Goal: Task Accomplishment & Management: Complete application form

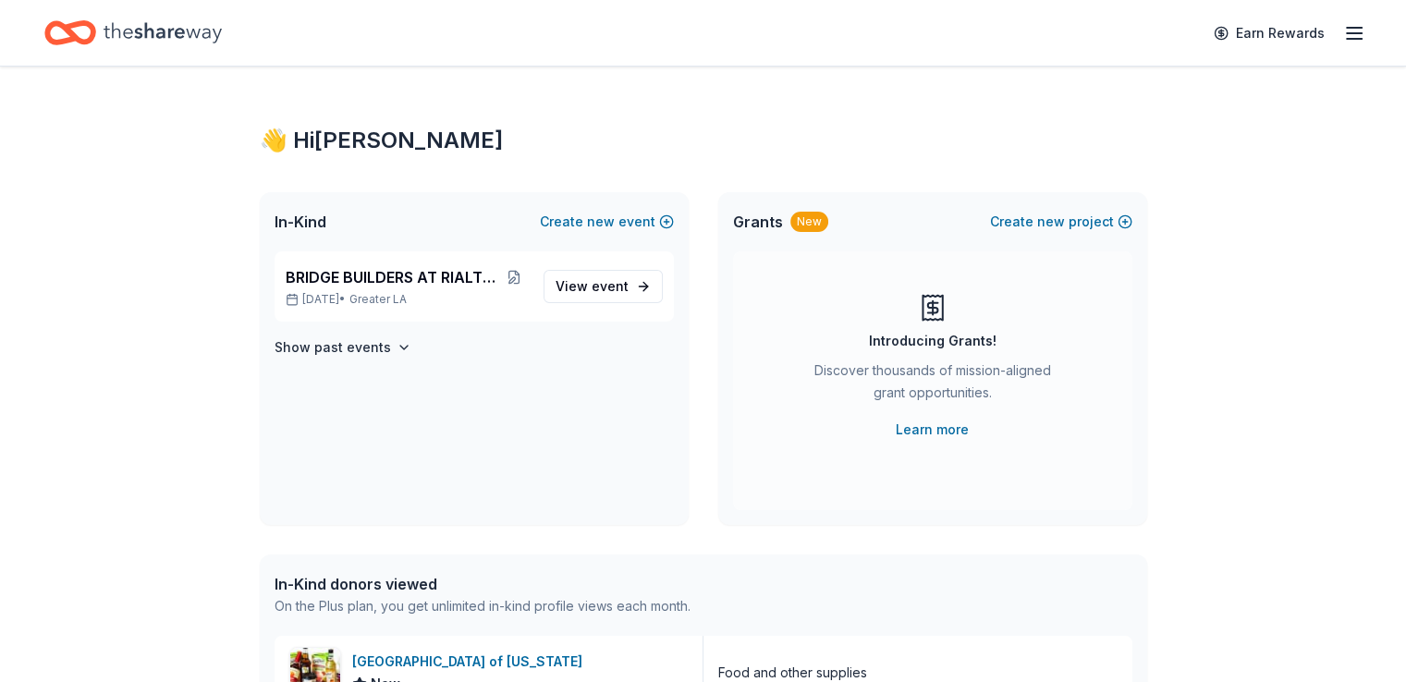
click at [1343, 36] on icon "button" at bounding box center [1354, 33] width 22 height 22
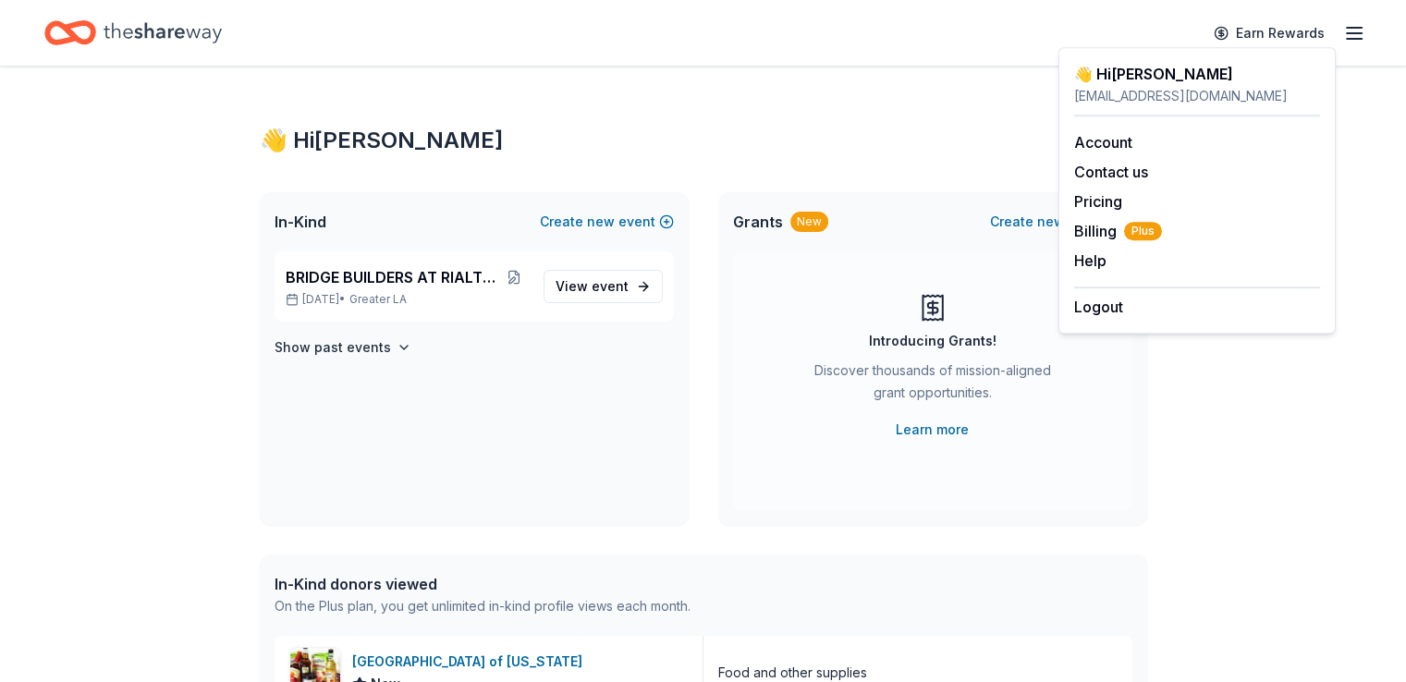
click at [863, 130] on div "👋 Hi Denise" at bounding box center [703, 141] width 887 height 30
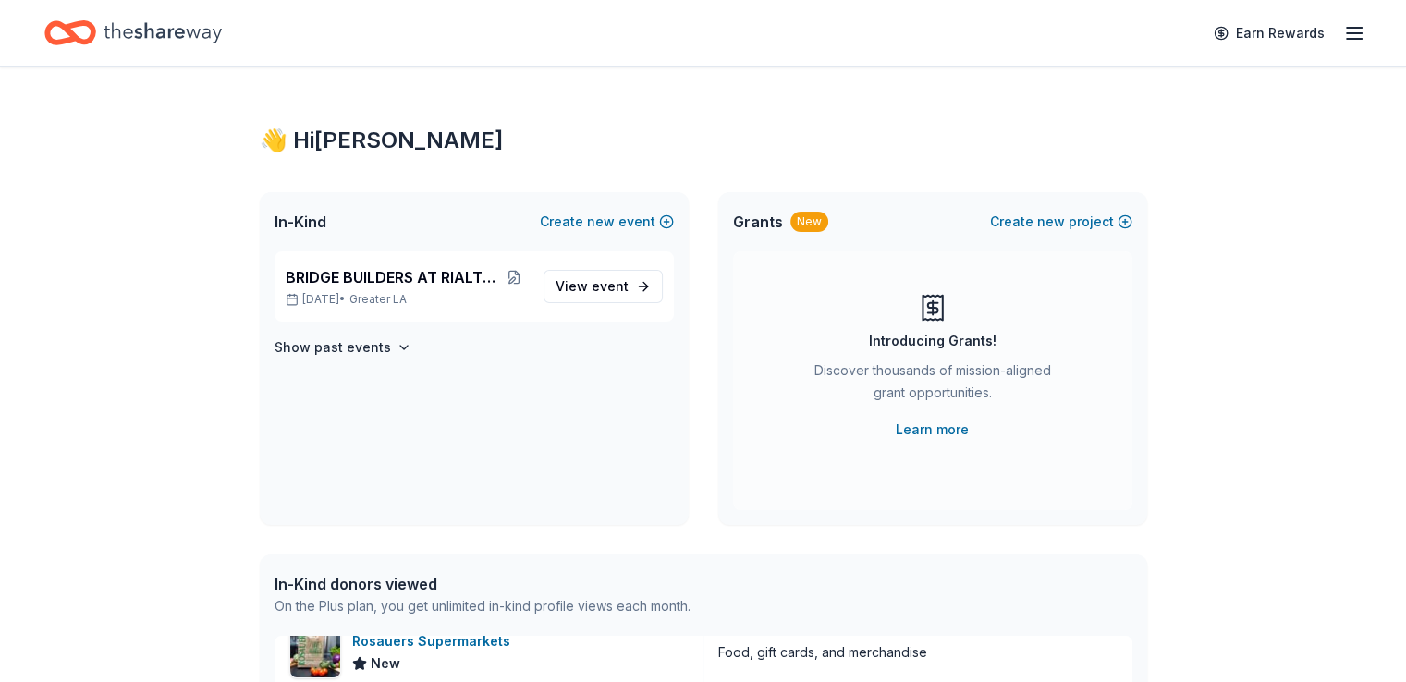
click at [1343, 37] on icon "button" at bounding box center [1354, 33] width 22 height 22
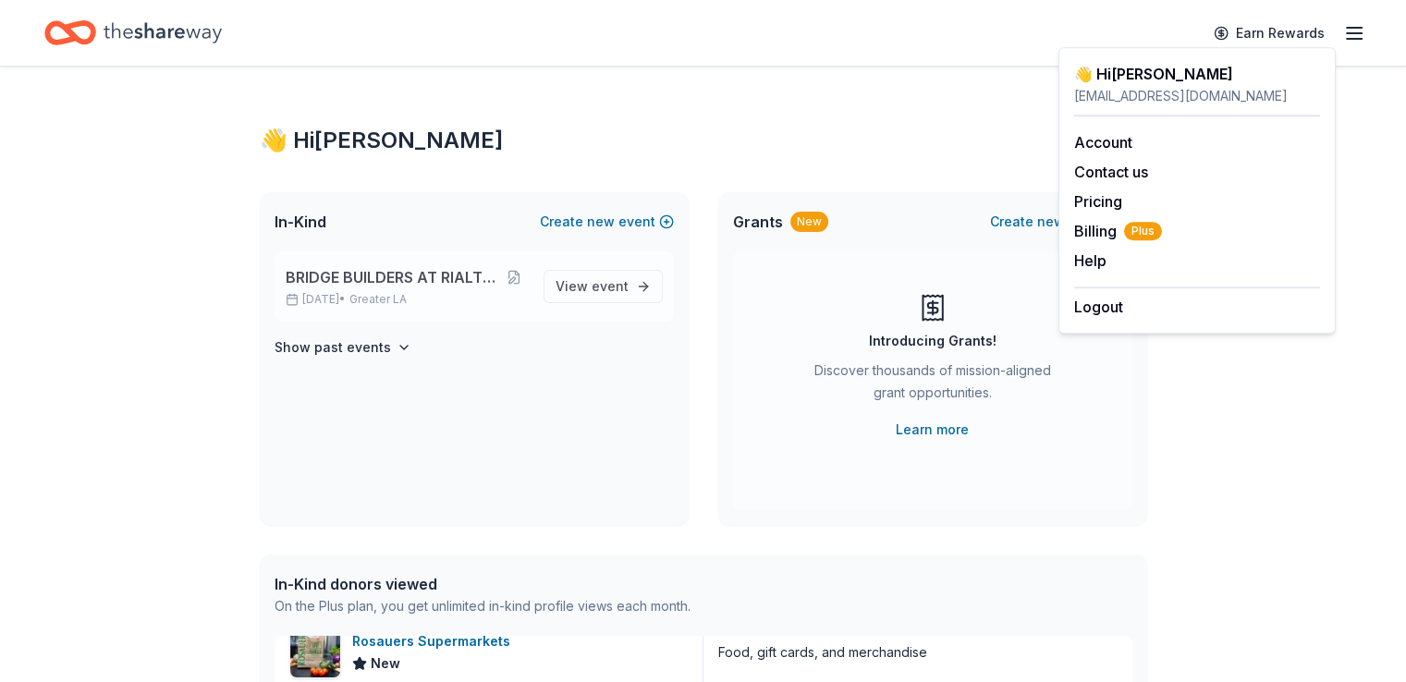
click at [407, 297] on span "Greater LA" at bounding box center [377, 299] width 57 height 15
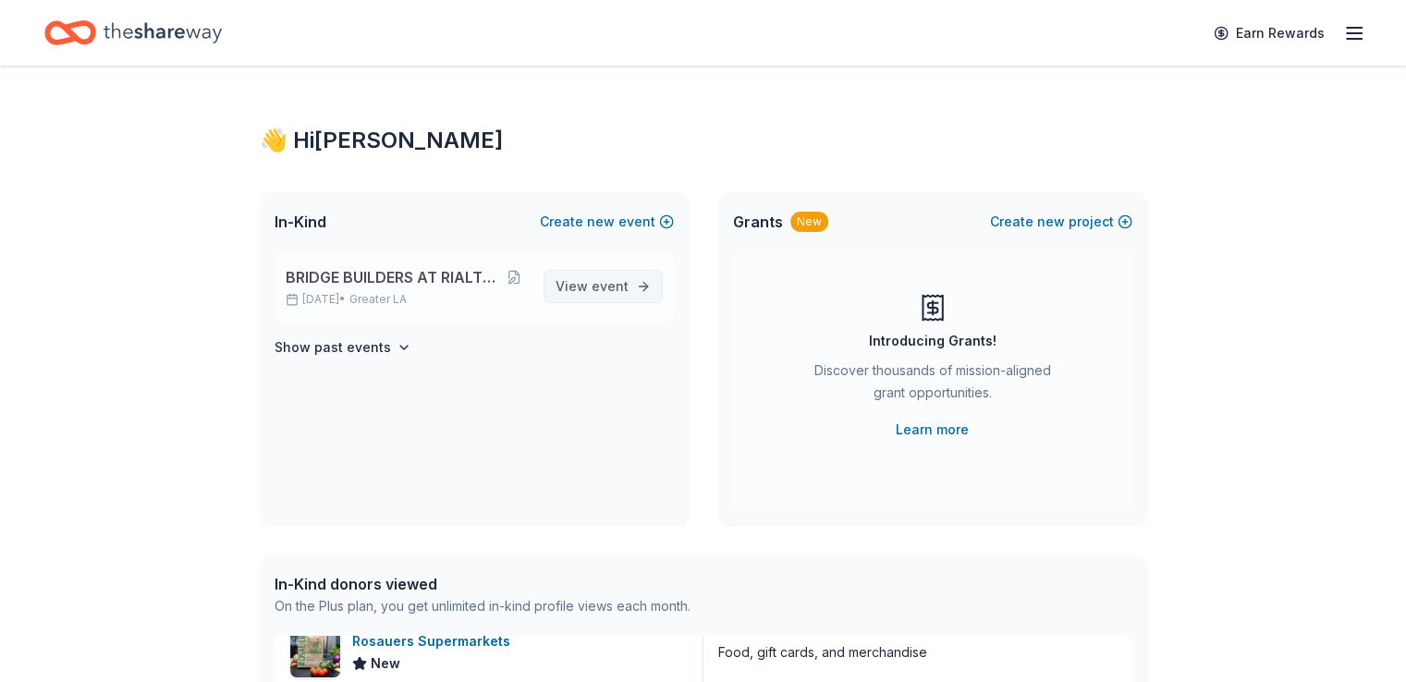
click at [572, 293] on span "View event" at bounding box center [592, 286] width 73 height 22
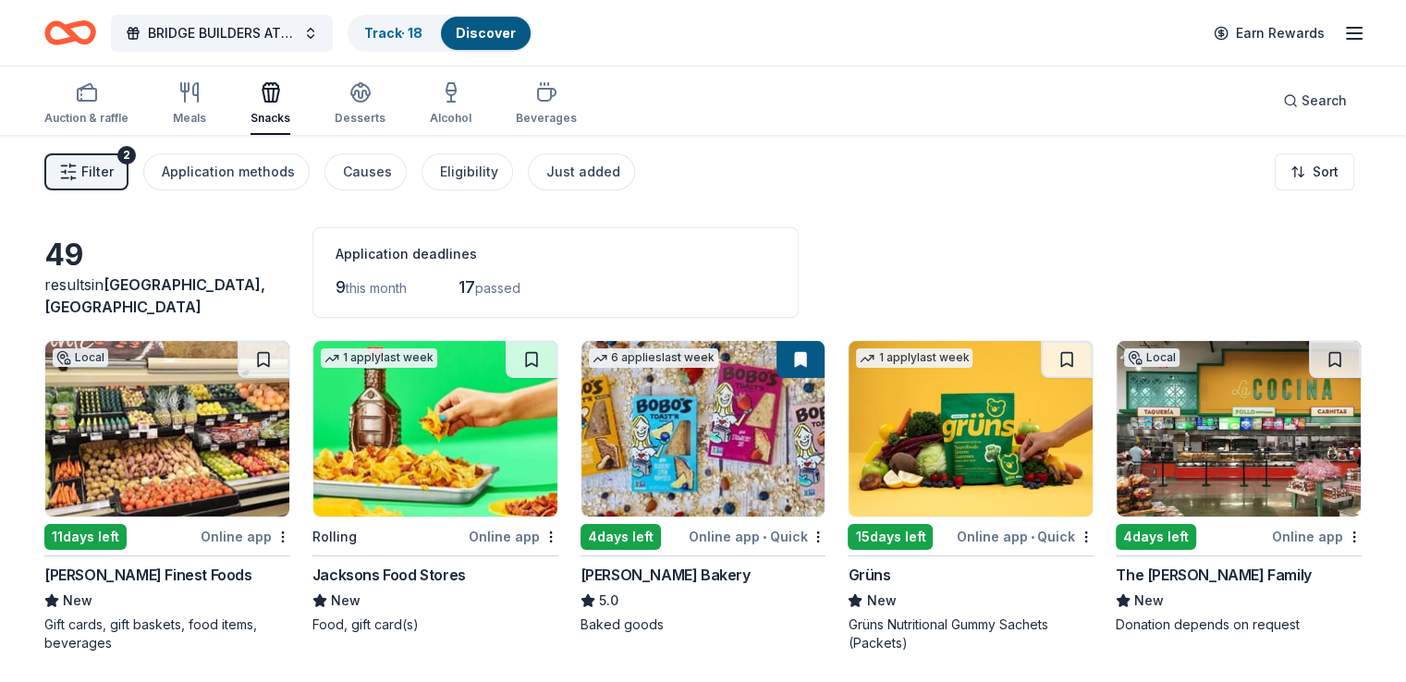
click at [397, 284] on span "this month" at bounding box center [376, 288] width 61 height 16
click at [395, 255] on div "Application deadlines" at bounding box center [556, 254] width 440 height 22
click at [388, 289] on span "this month" at bounding box center [376, 288] width 61 height 16
click at [515, 294] on span "passed" at bounding box center [497, 288] width 45 height 16
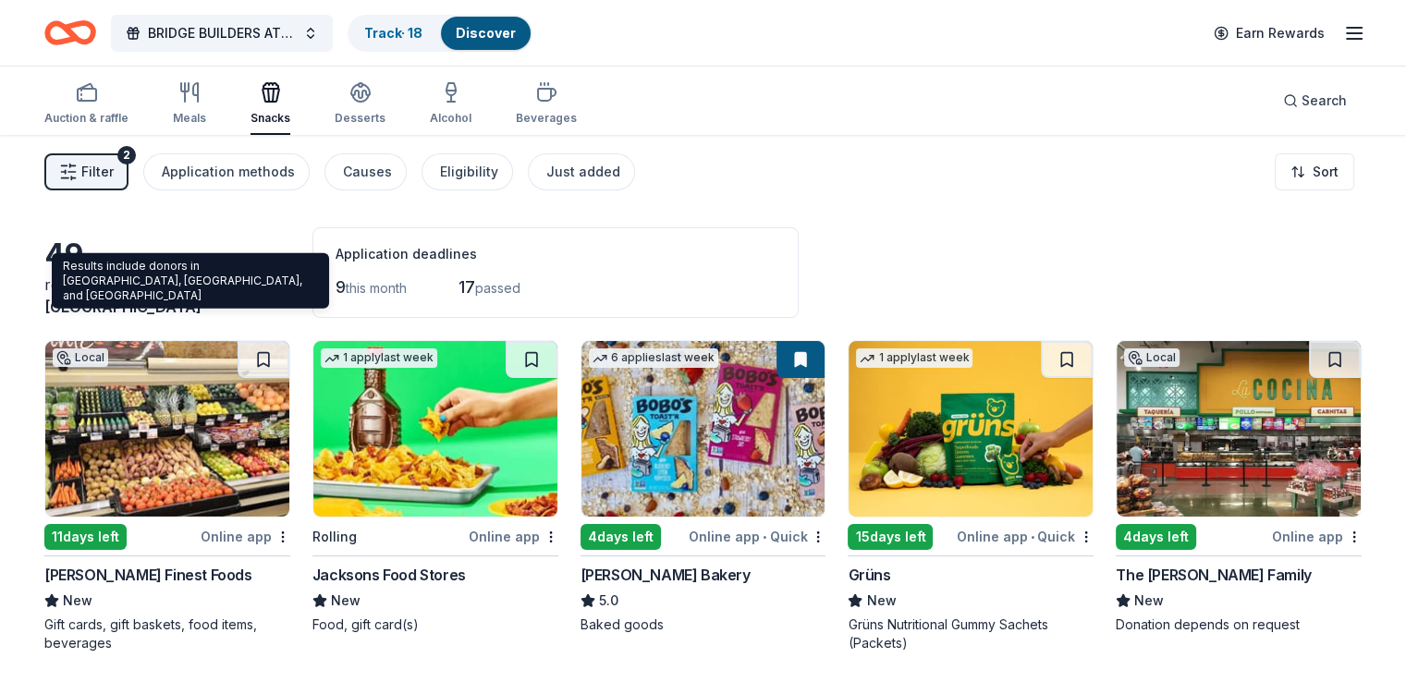
click at [171, 304] on span "[GEOGRAPHIC_DATA], [GEOGRAPHIC_DATA]" at bounding box center [154, 295] width 221 height 41
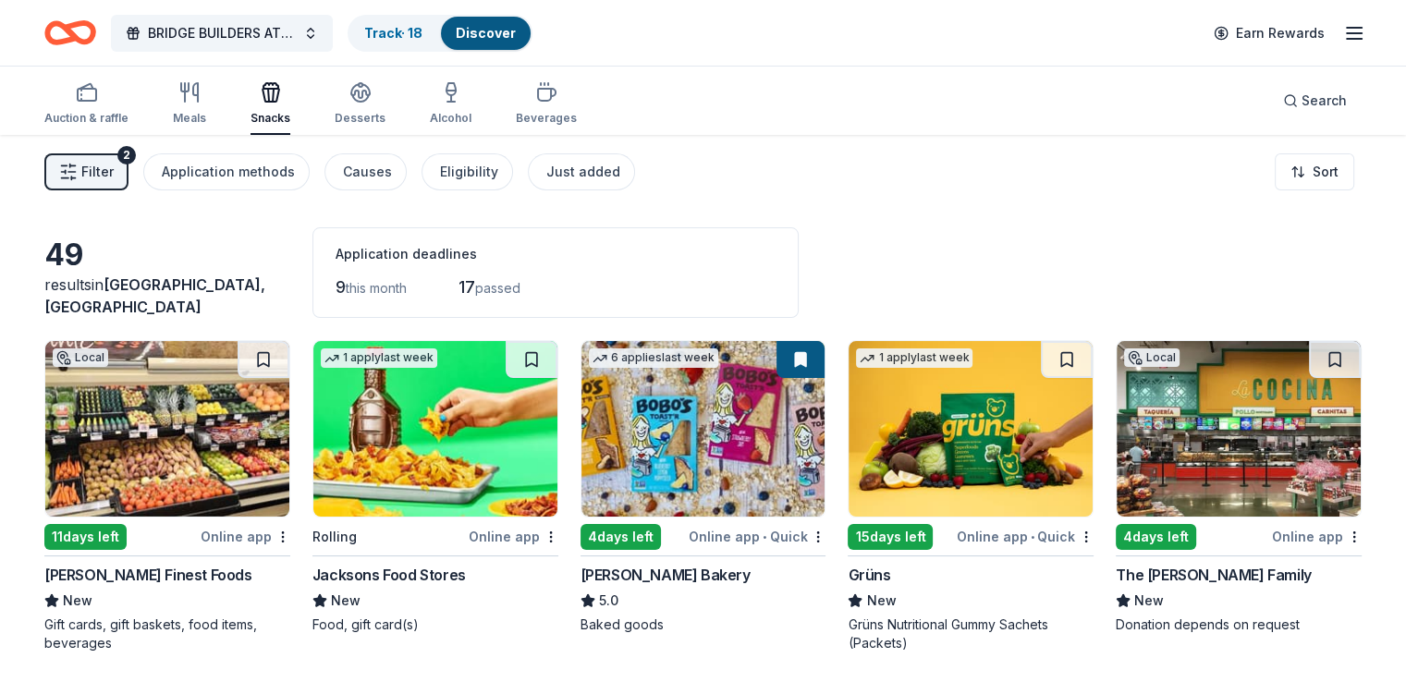
click at [171, 304] on span "[GEOGRAPHIC_DATA], [GEOGRAPHIC_DATA]" at bounding box center [154, 295] width 221 height 41
click at [251, 158] on button "Application methods" at bounding box center [226, 171] width 166 height 37
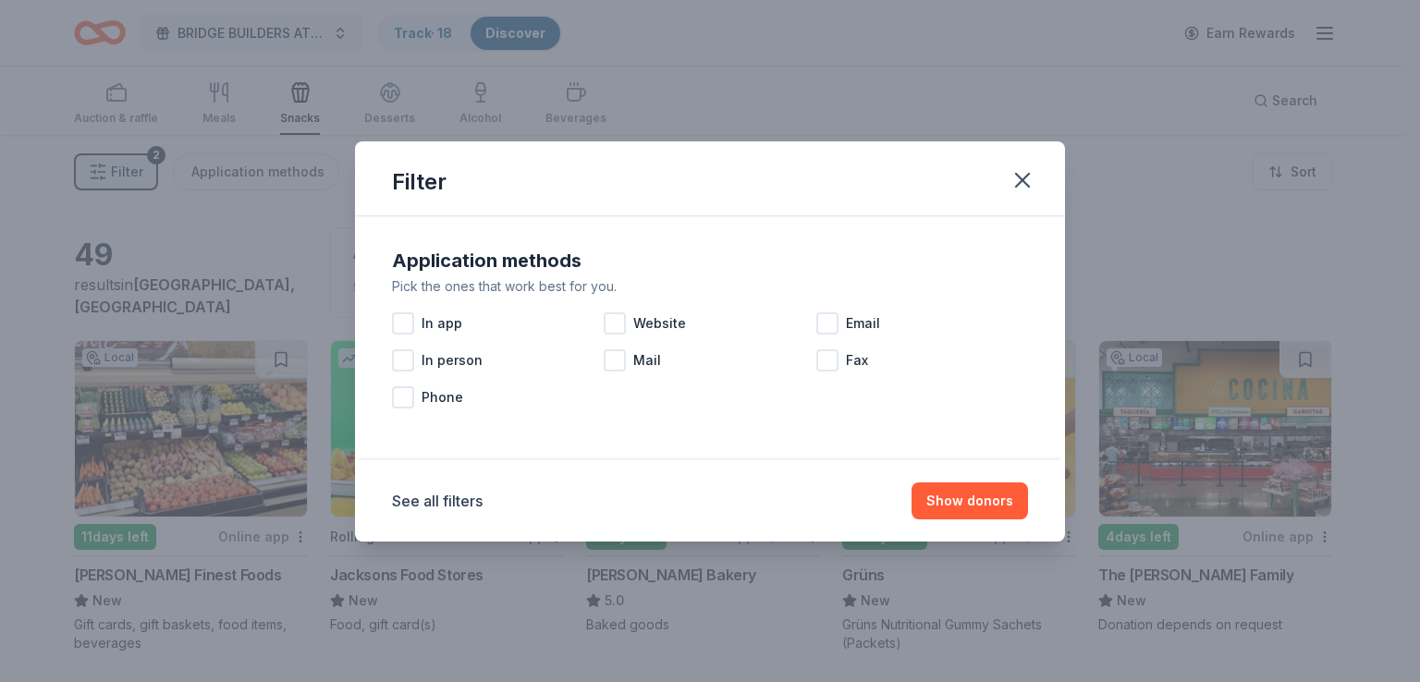
click at [1002, 169] on div "Filter" at bounding box center [710, 178] width 710 height 75
click at [1017, 178] on icon "button" at bounding box center [1022, 180] width 26 height 26
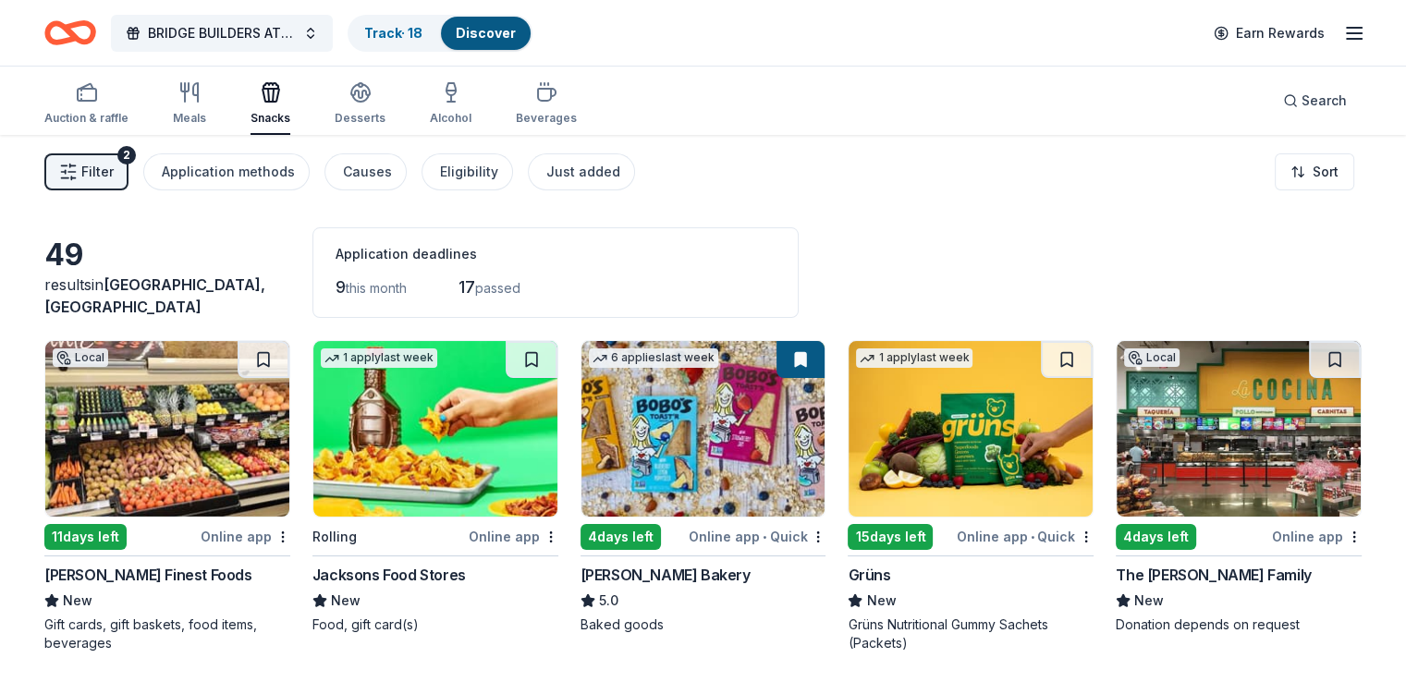
click at [111, 174] on span "Filter" at bounding box center [97, 172] width 32 height 22
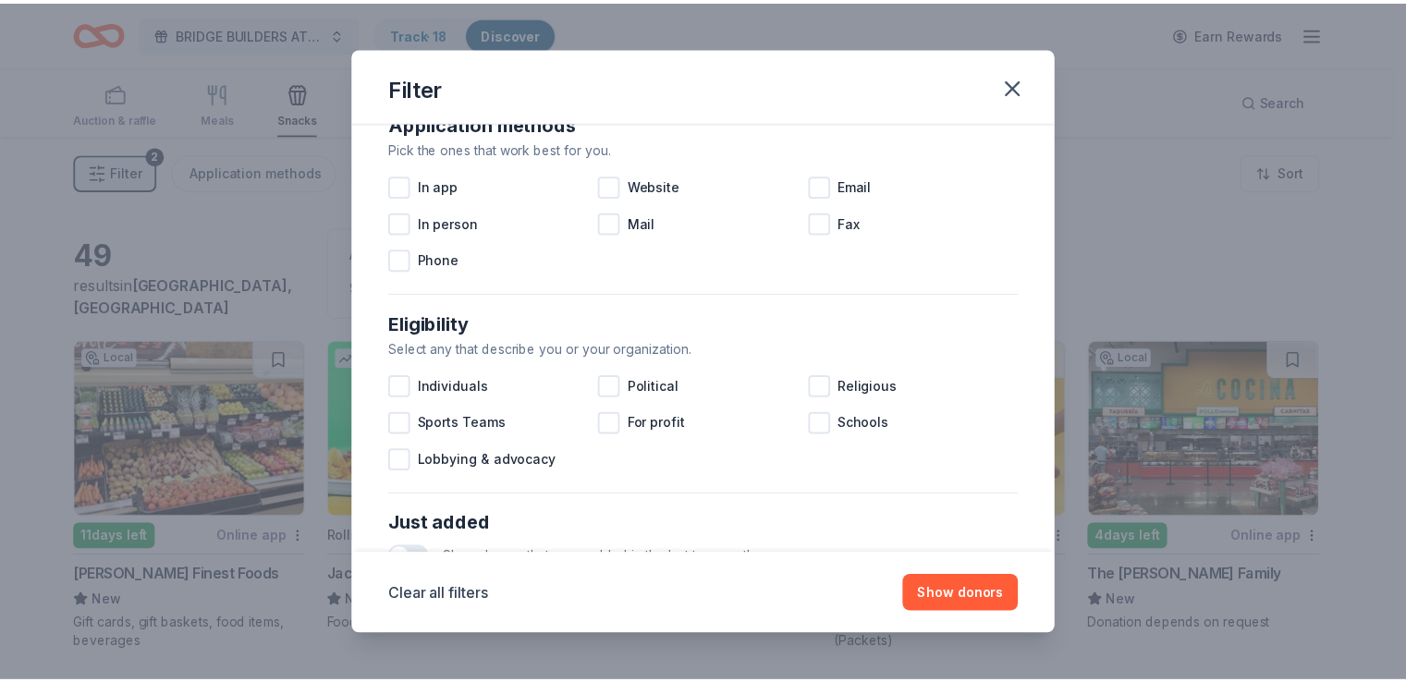
scroll to position [786, 0]
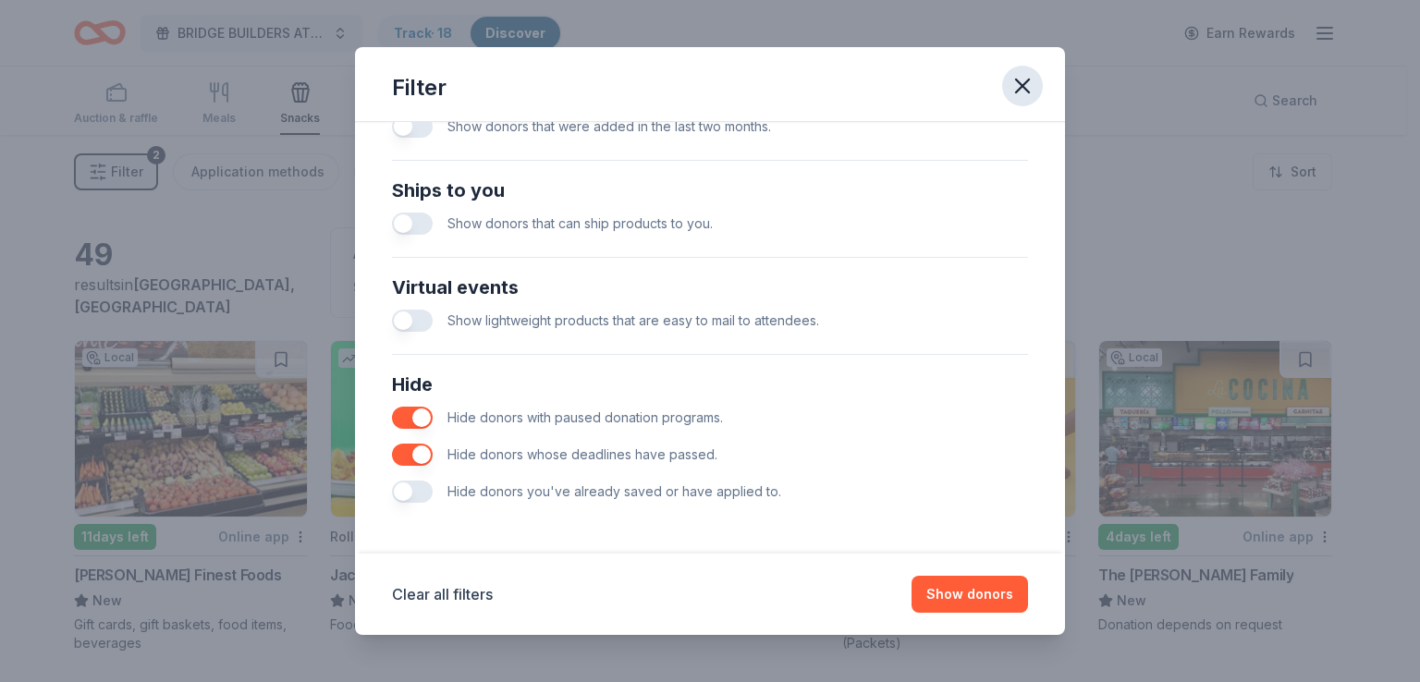
click at [1020, 94] on icon "button" at bounding box center [1022, 86] width 26 height 26
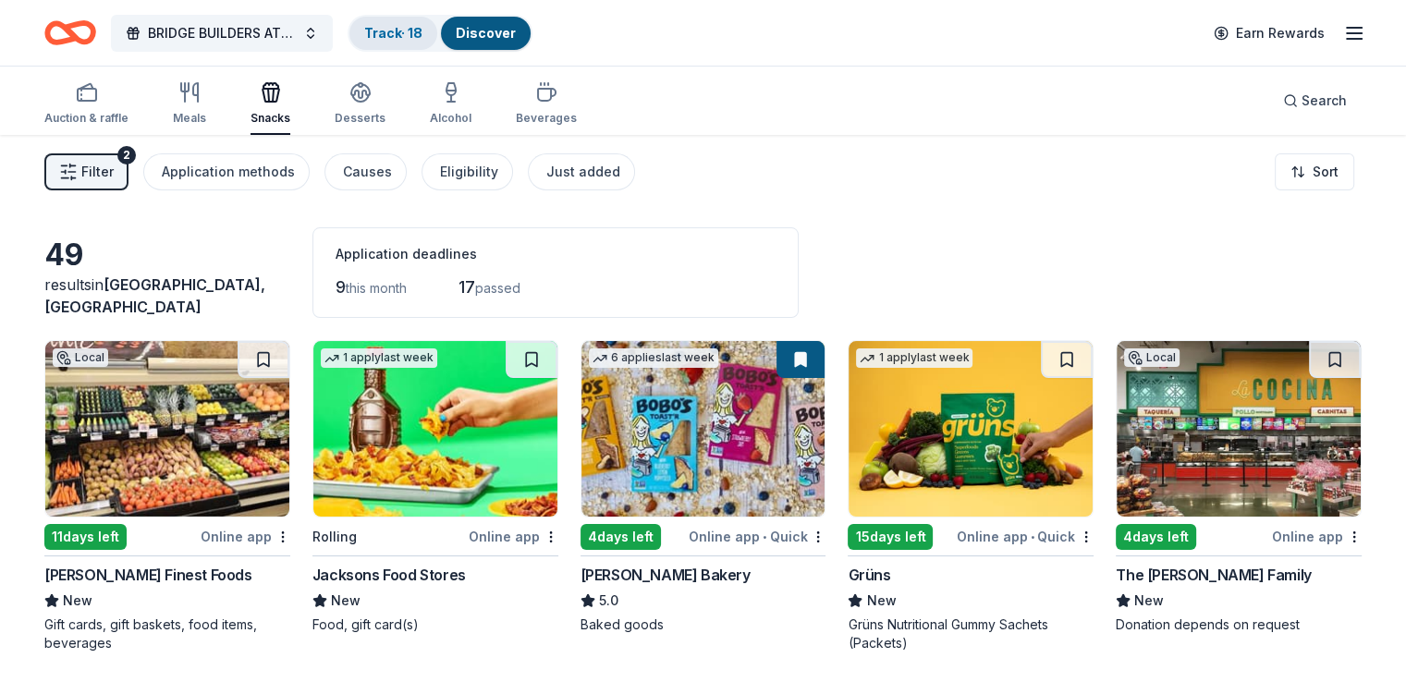
click at [422, 38] on link "Track · 18" at bounding box center [393, 33] width 58 height 16
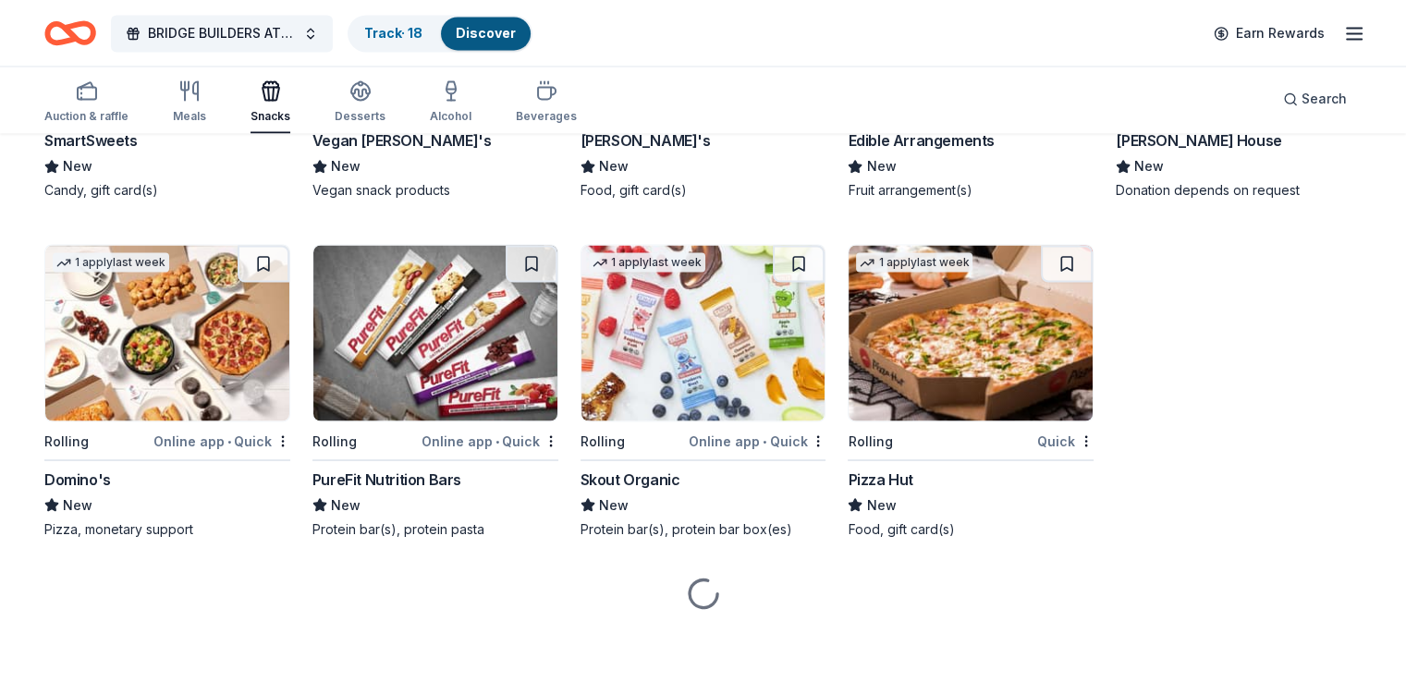
scroll to position [3271, 0]
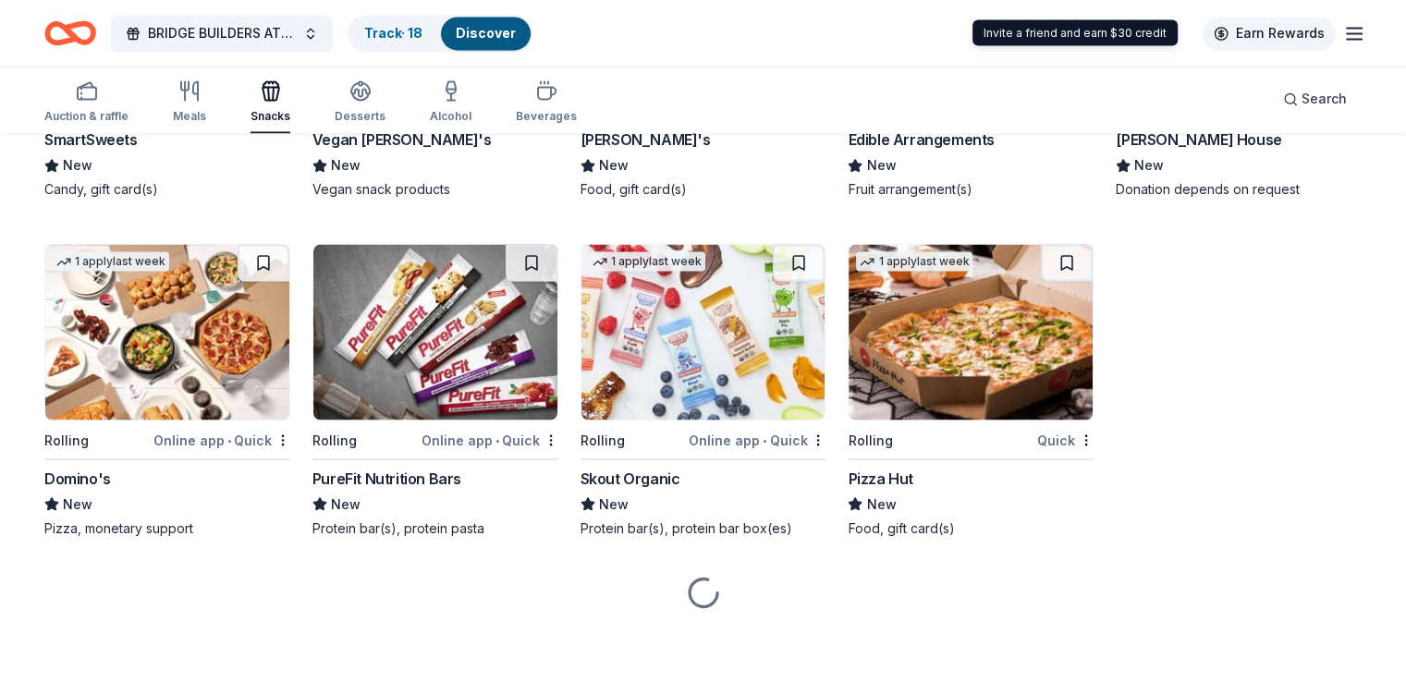
click at [1246, 30] on link "Earn Rewards" at bounding box center [1269, 33] width 133 height 33
click at [1347, 33] on line "button" at bounding box center [1354, 33] width 15 height 0
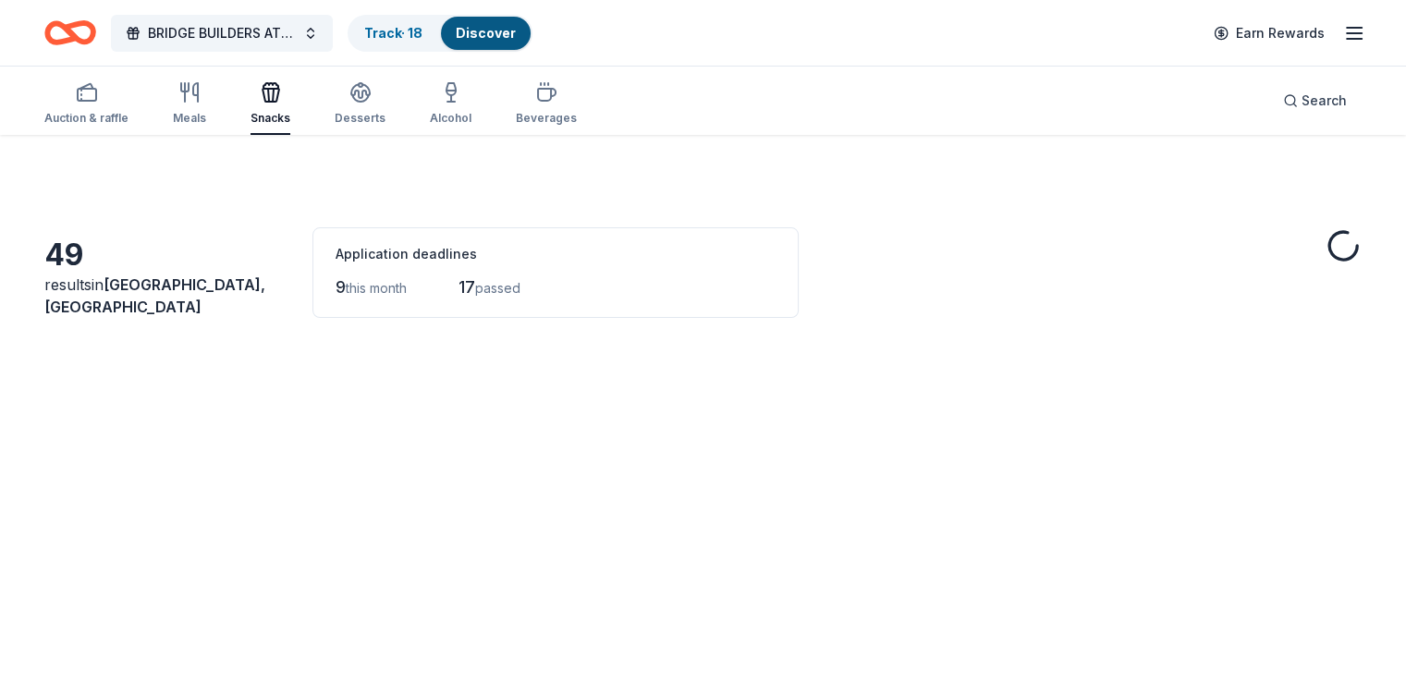
scroll to position [3271, 0]
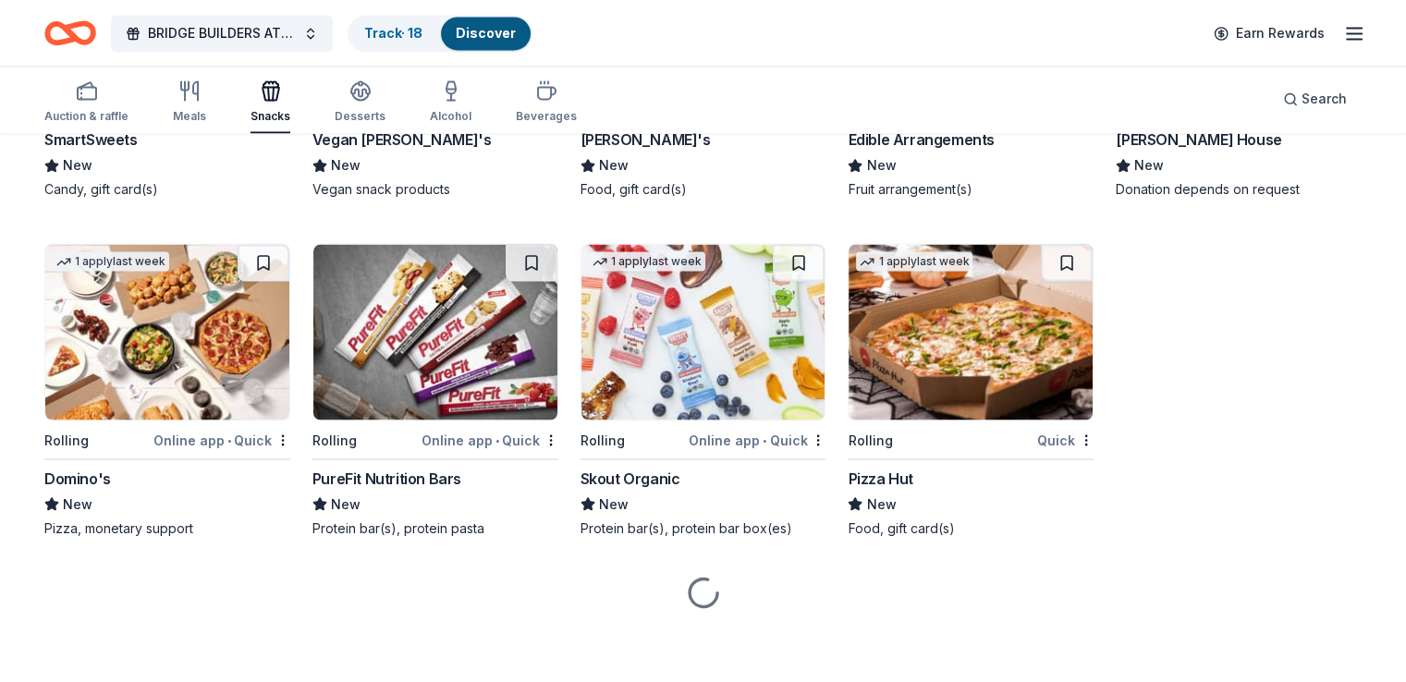
click at [1347, 39] on line "button" at bounding box center [1354, 39] width 15 height 0
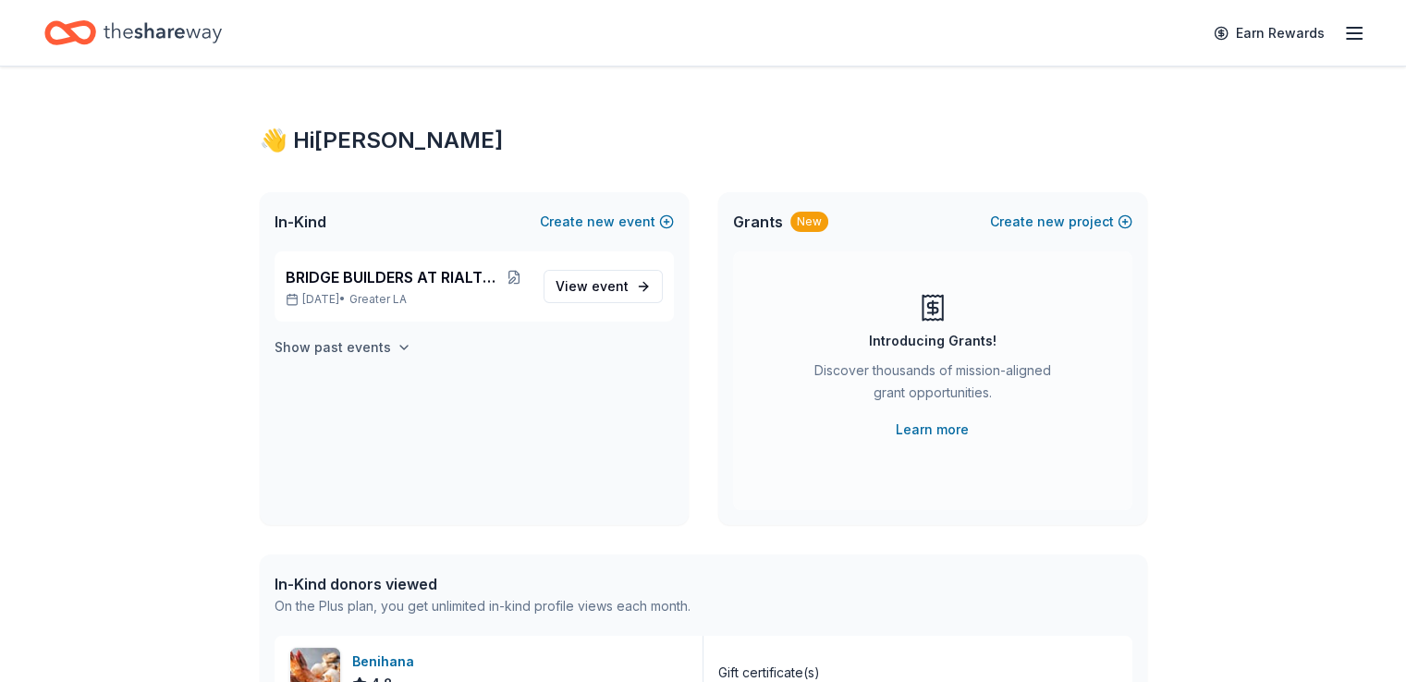
click at [397, 351] on icon "button" at bounding box center [404, 347] width 15 height 15
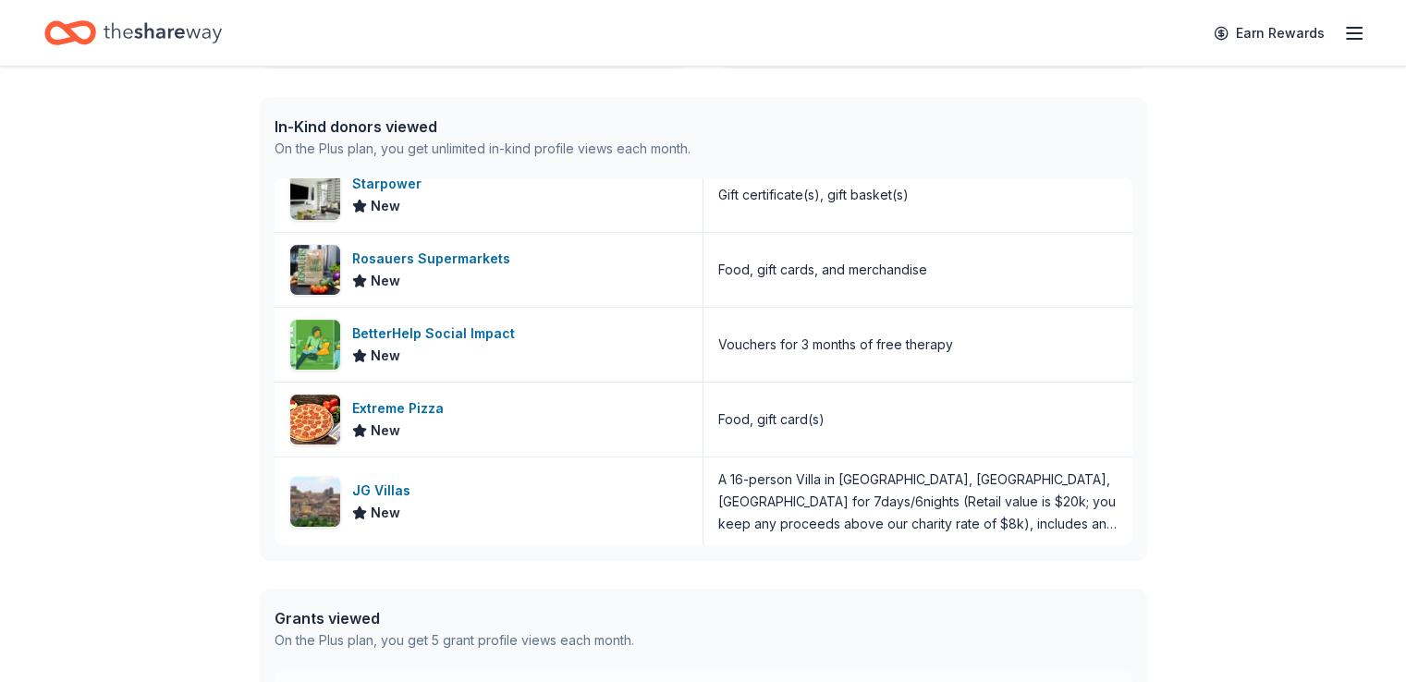
scroll to position [808, 0]
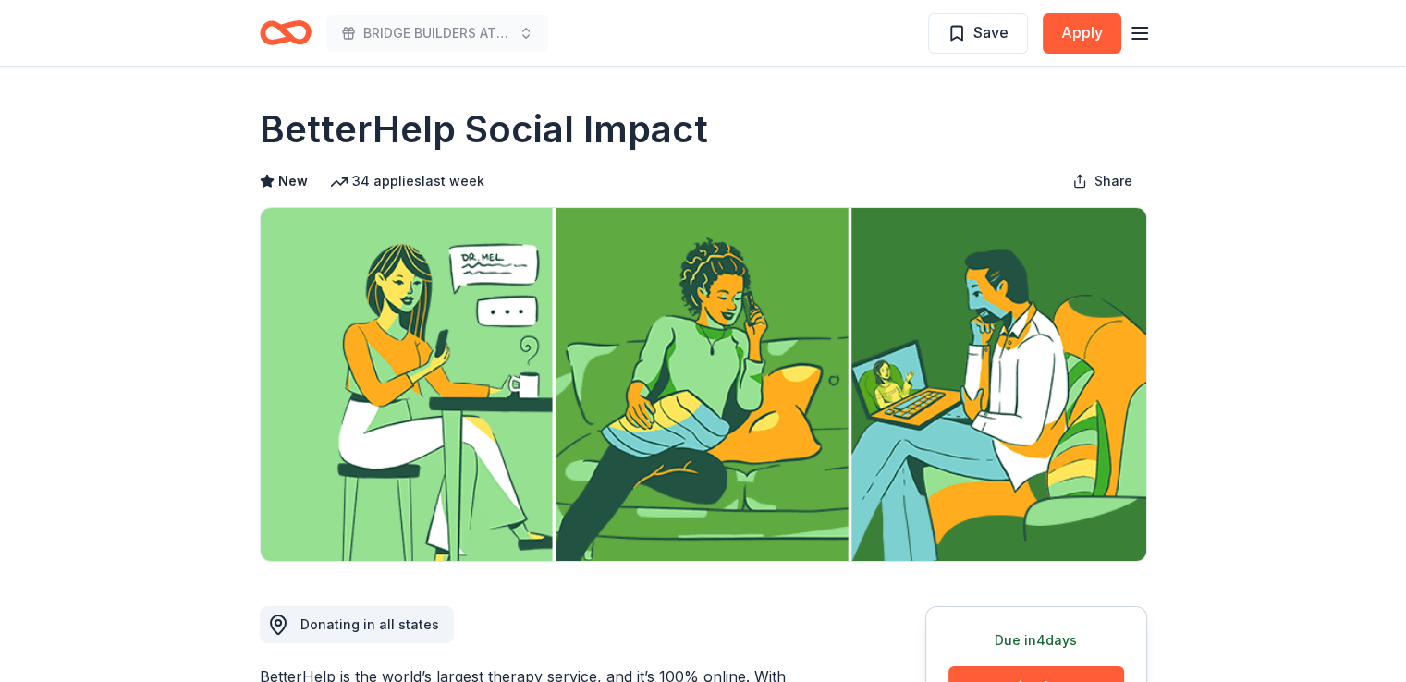
click at [1134, 36] on icon "button" at bounding box center [1140, 33] width 22 height 22
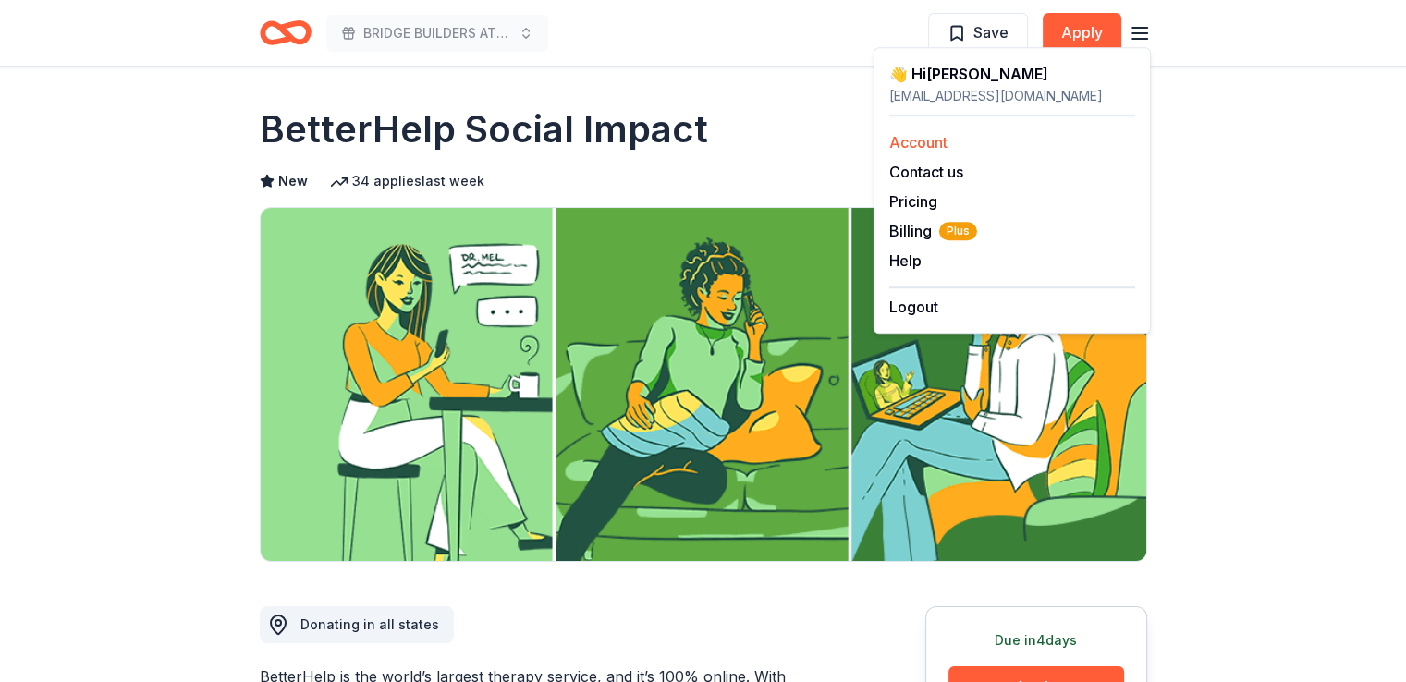
click at [921, 142] on link "Account" at bounding box center [918, 142] width 58 height 18
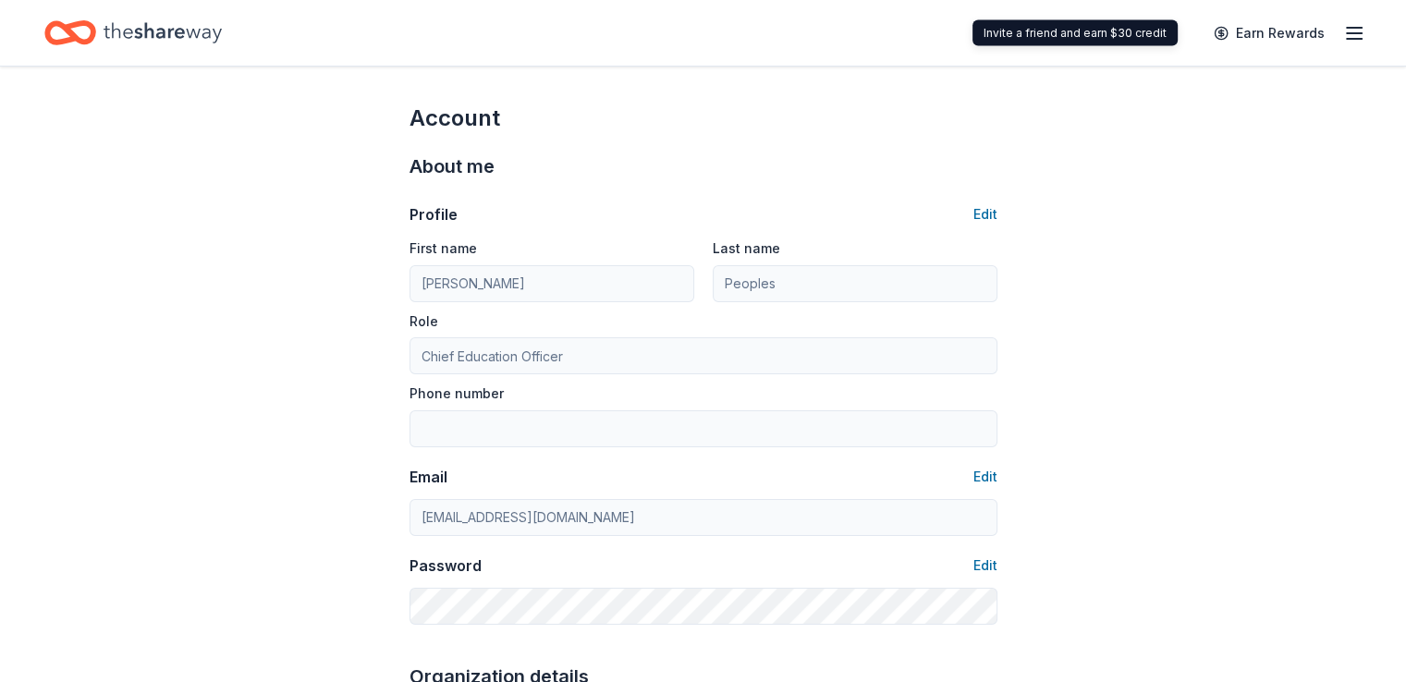
click at [1343, 42] on icon "button" at bounding box center [1354, 33] width 22 height 22
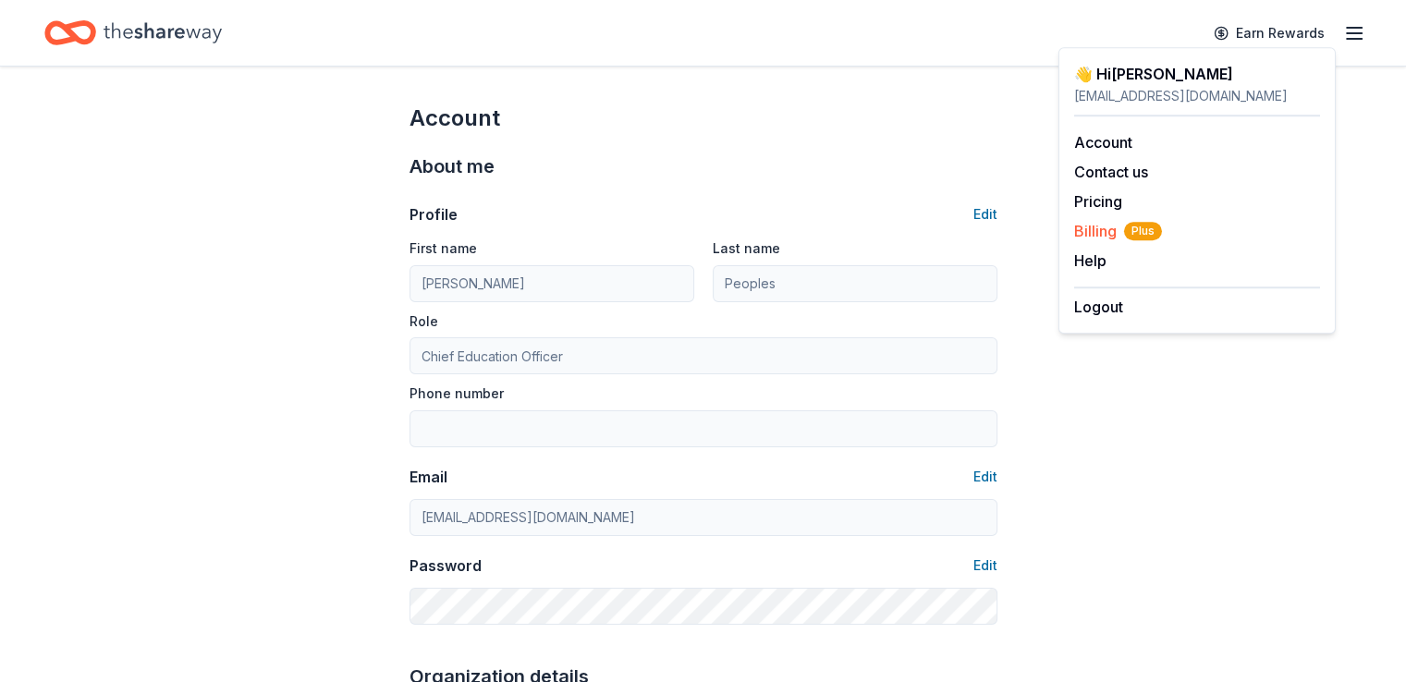
click at [1125, 226] on span "Plus" at bounding box center [1143, 231] width 38 height 18
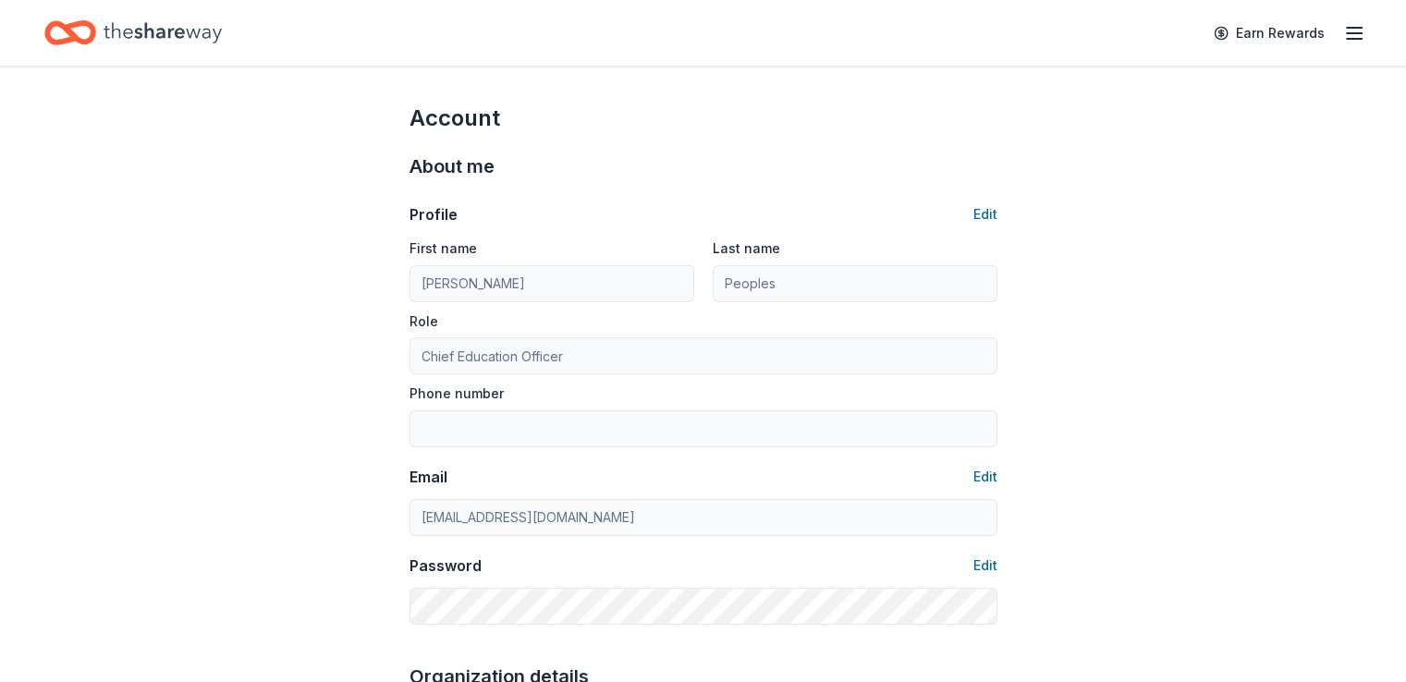
click at [216, 32] on icon "Home" at bounding box center [163, 33] width 118 height 38
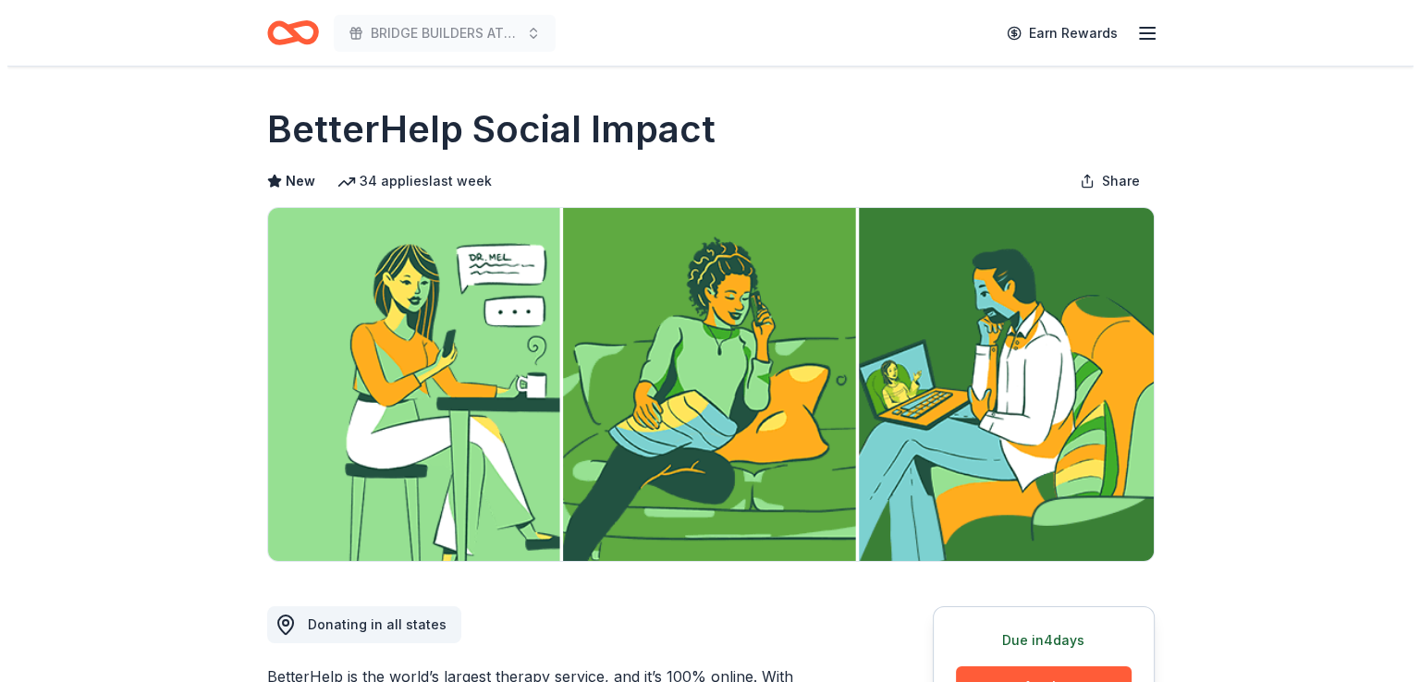
scroll to position [431, 0]
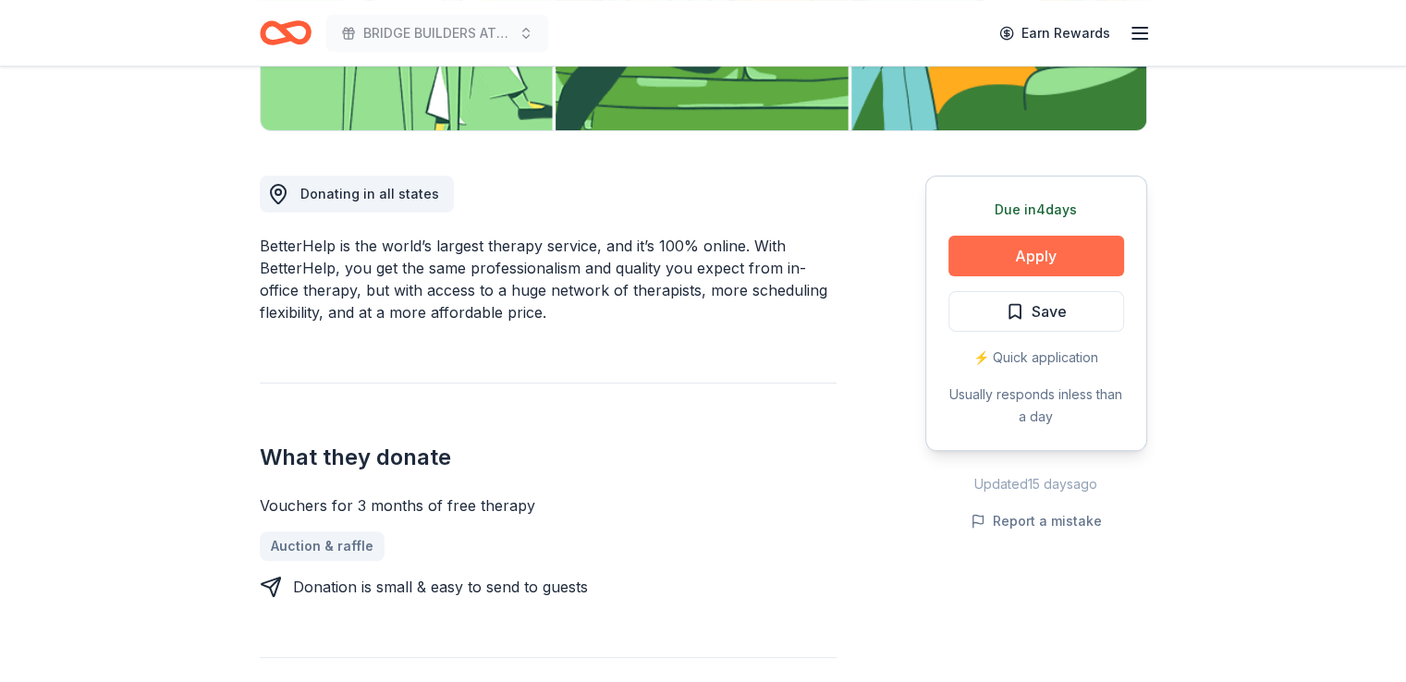
click at [1047, 263] on button "Apply" at bounding box center [1036, 256] width 176 height 41
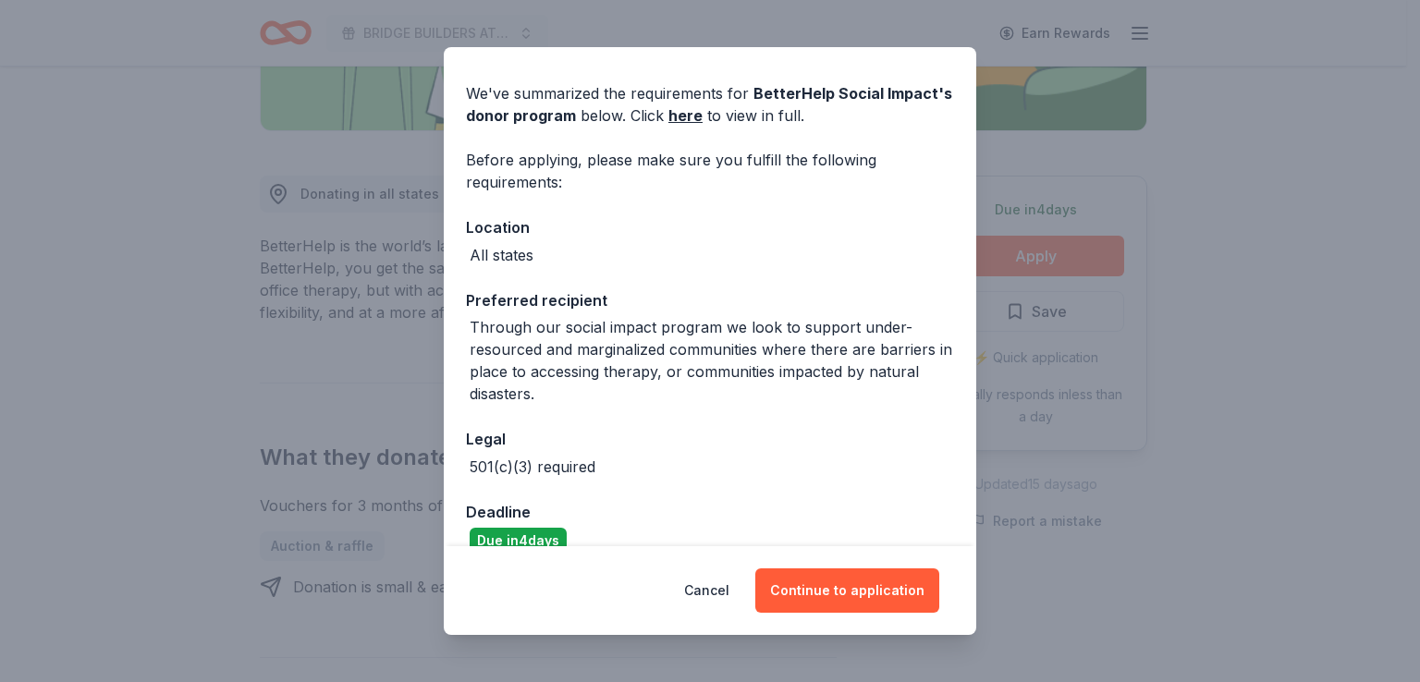
scroll to position [84, 0]
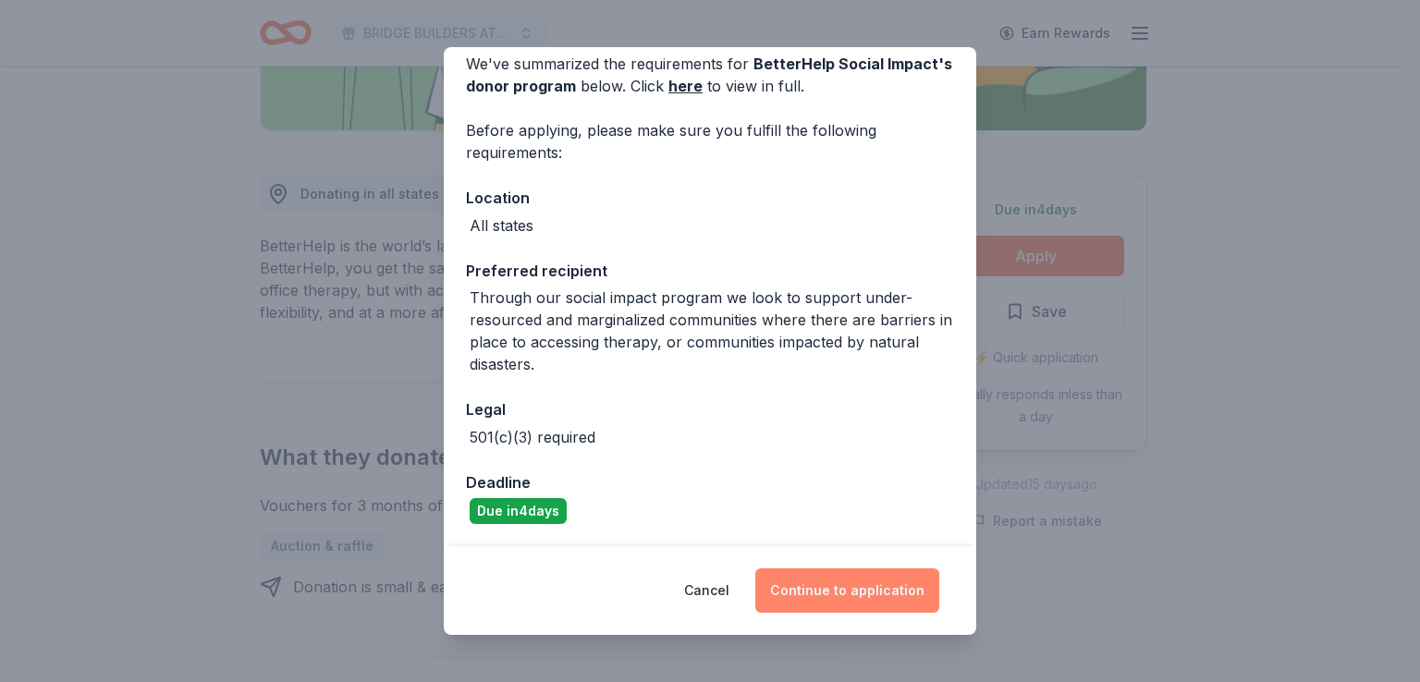
click at [835, 581] on button "Continue to application" at bounding box center [847, 590] width 184 height 44
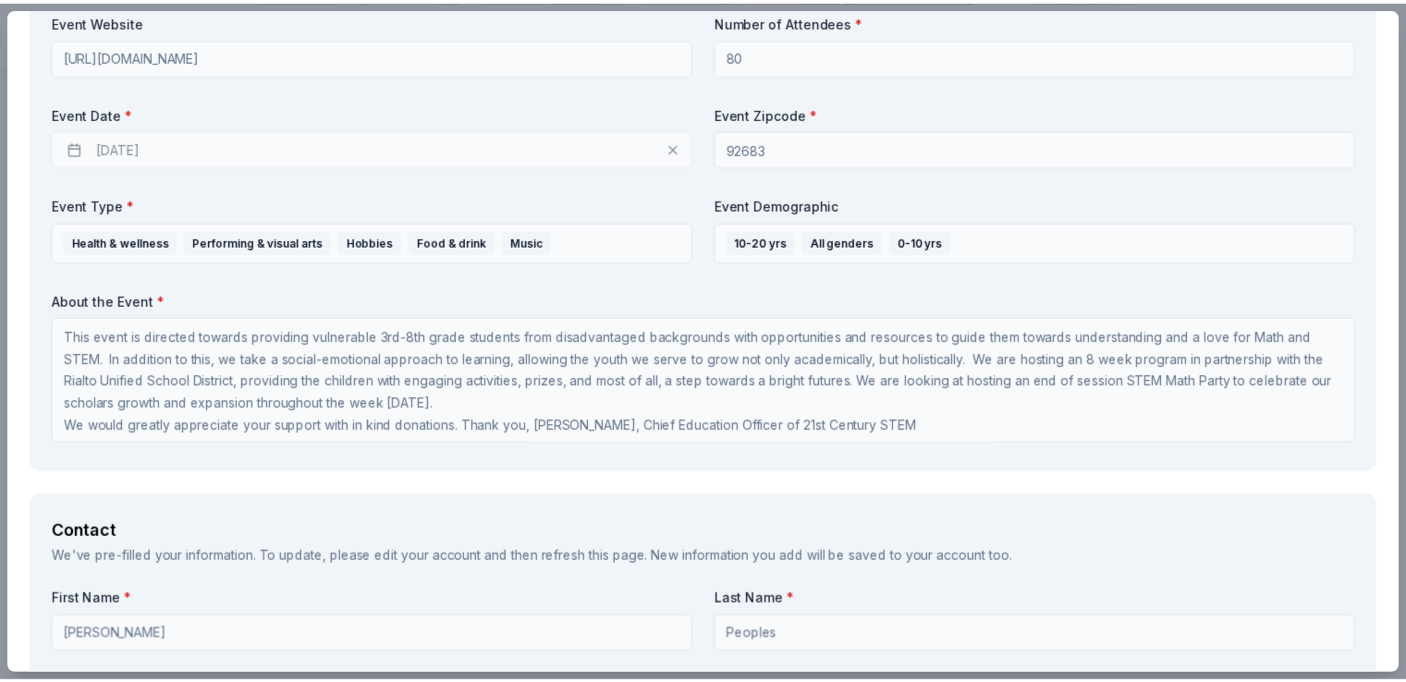
scroll to position [0, 0]
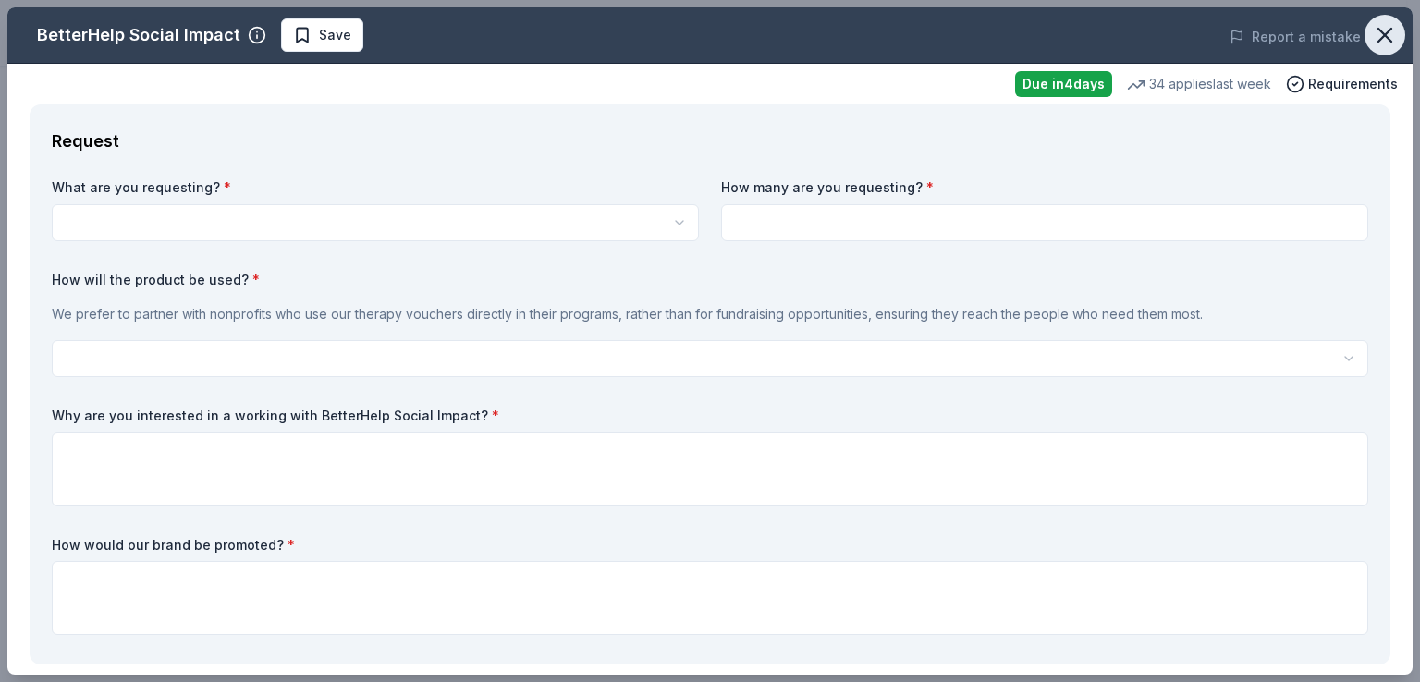
click at [1373, 34] on icon "button" at bounding box center [1385, 35] width 26 height 26
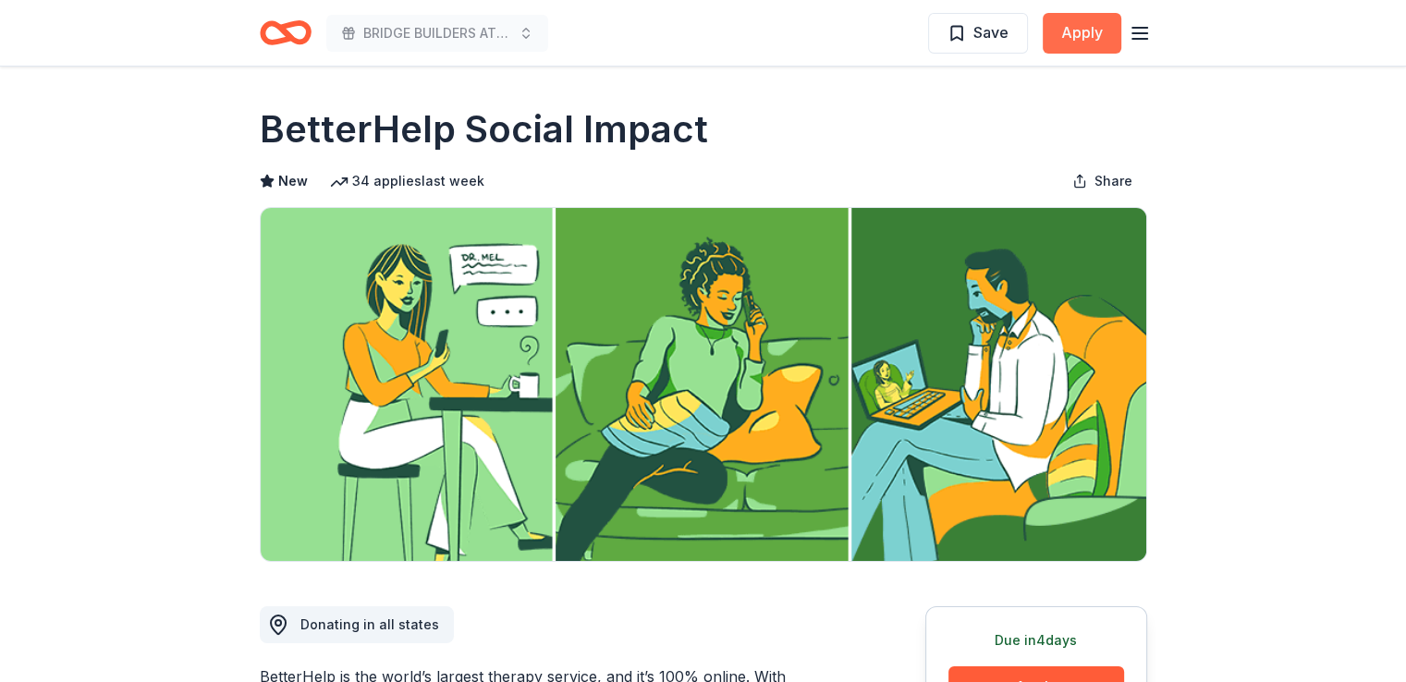
click at [1062, 46] on button "Apply" at bounding box center [1082, 33] width 79 height 41
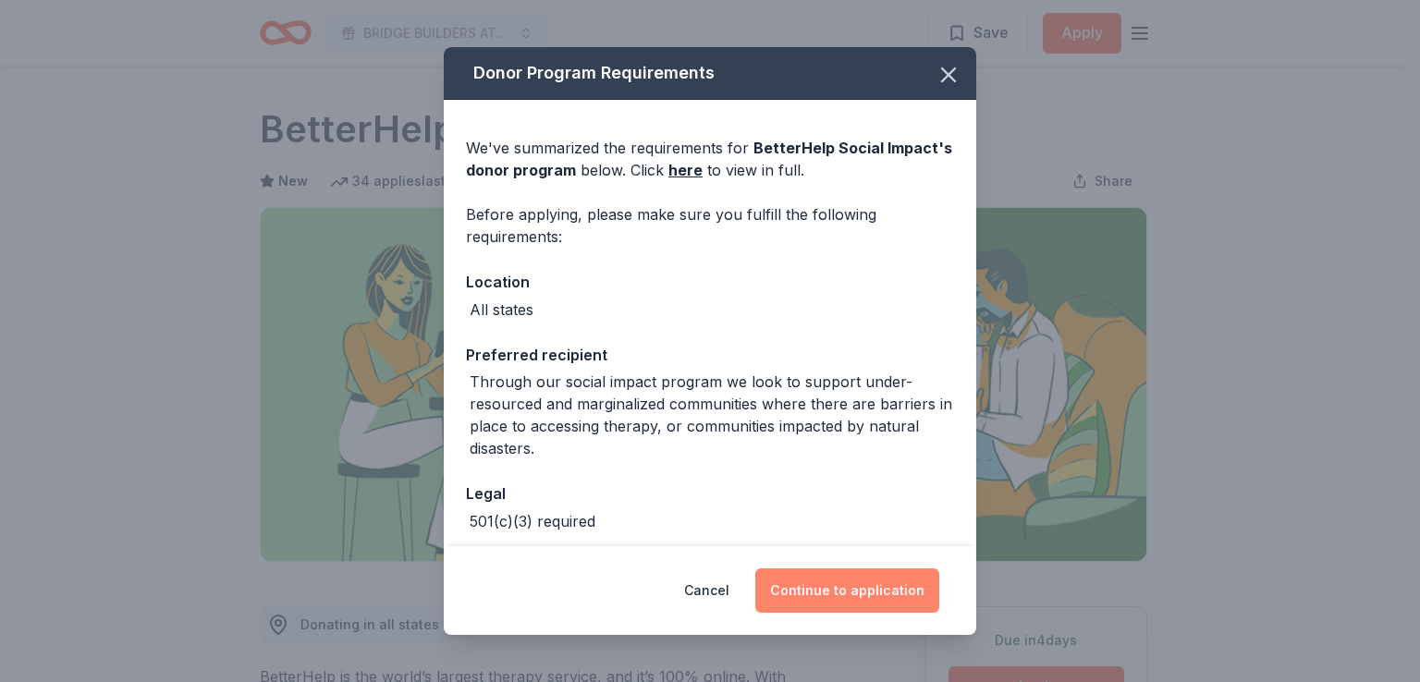
click at [834, 579] on button "Continue to application" at bounding box center [847, 590] width 184 height 44
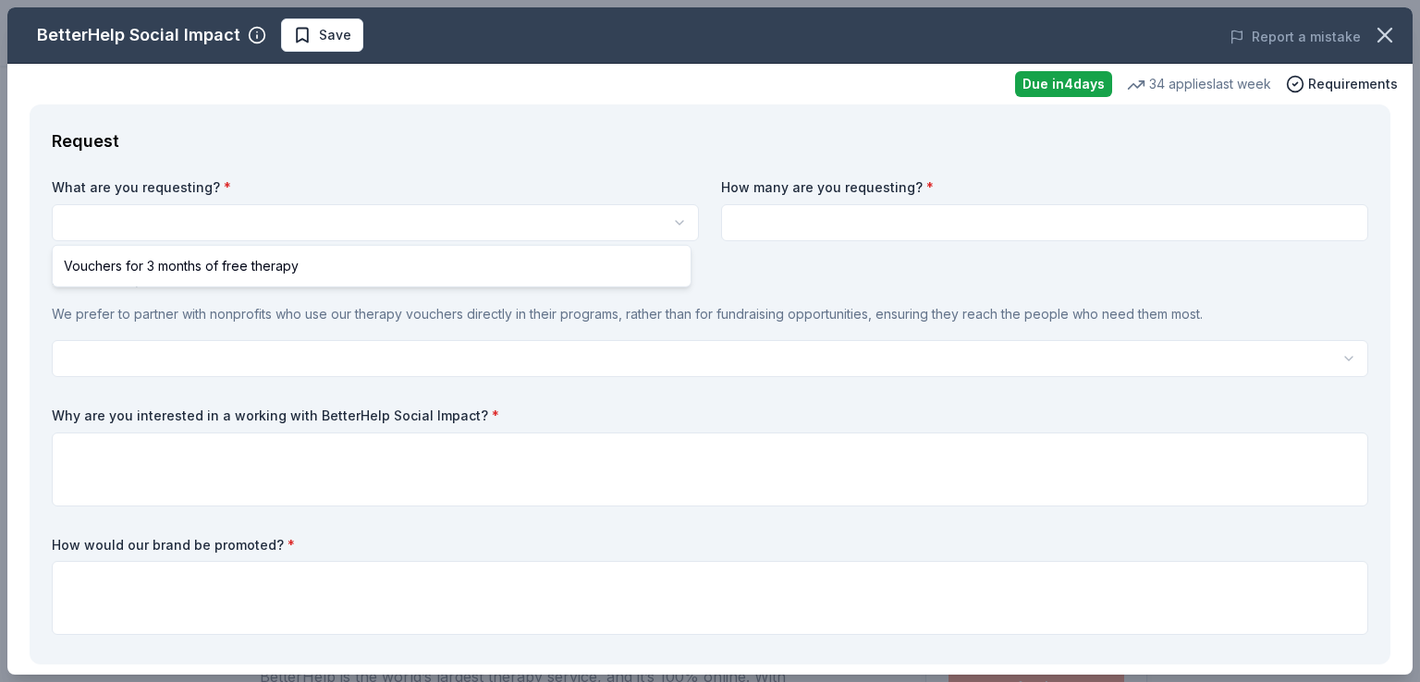
click at [484, 224] on html "BRIDGE BUILDERS AT RIALTO UNIFIED Save Apply Due in 4 days Share BetterHelp Soc…" at bounding box center [710, 341] width 1420 height 682
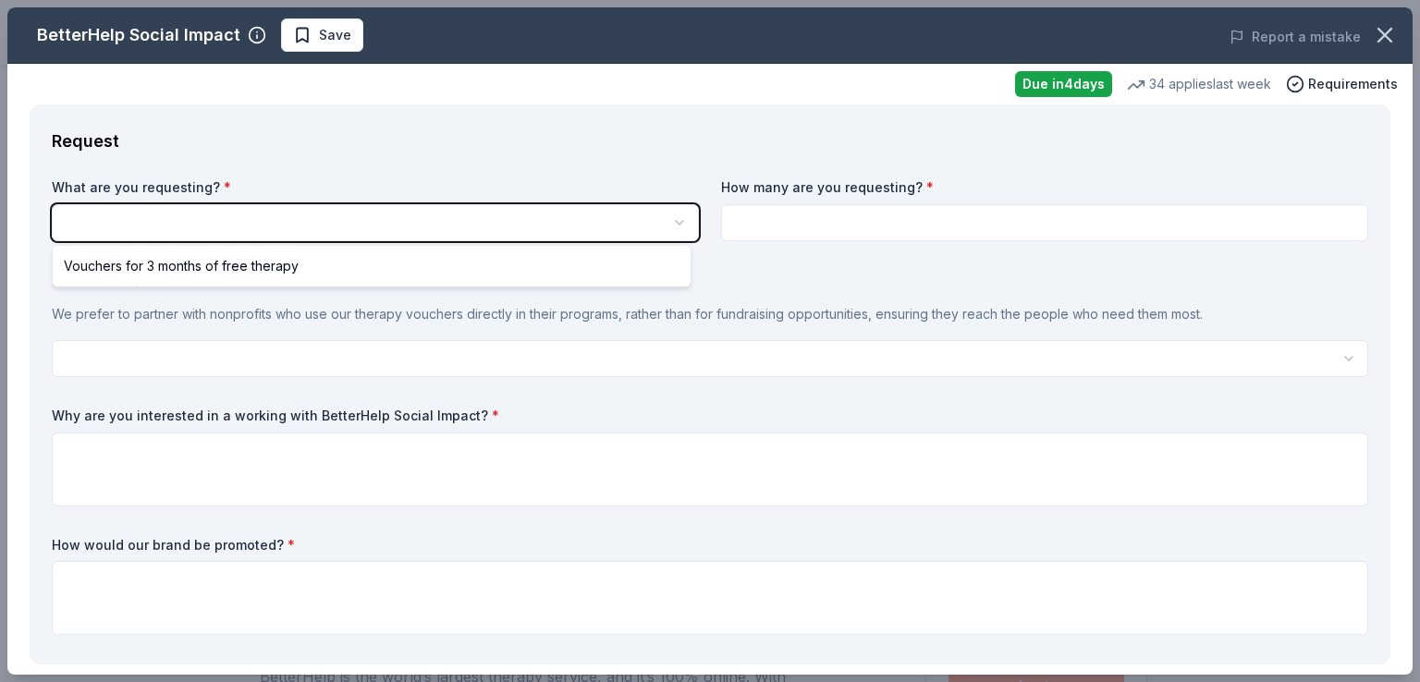
click at [484, 224] on html "BRIDGE BUILDERS AT RIALTO UNIFIED Save Apply Due in 4 days Share BetterHelp Soc…" at bounding box center [710, 341] width 1420 height 682
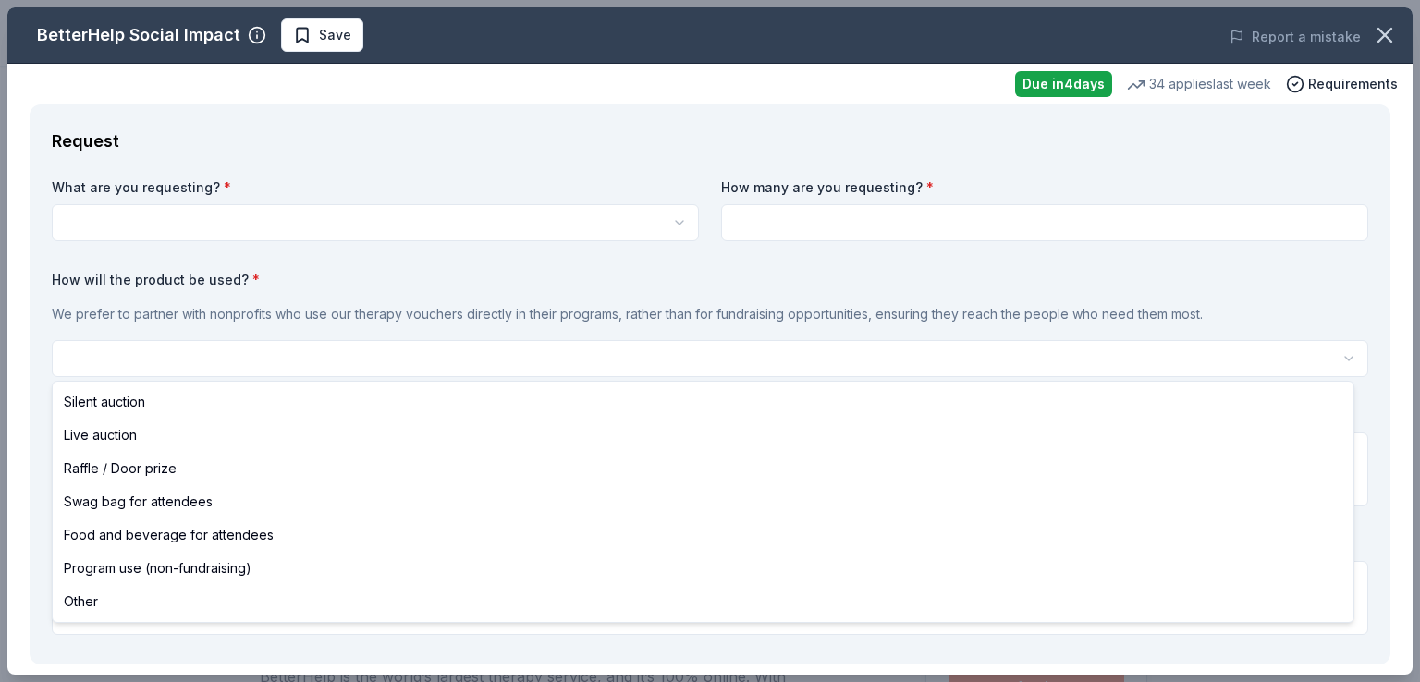
click at [450, 366] on html "BRIDGE BUILDERS AT RIALTO UNIFIED Save Apply Due in 4 days Share BetterHelp Soc…" at bounding box center [710, 341] width 1420 height 682
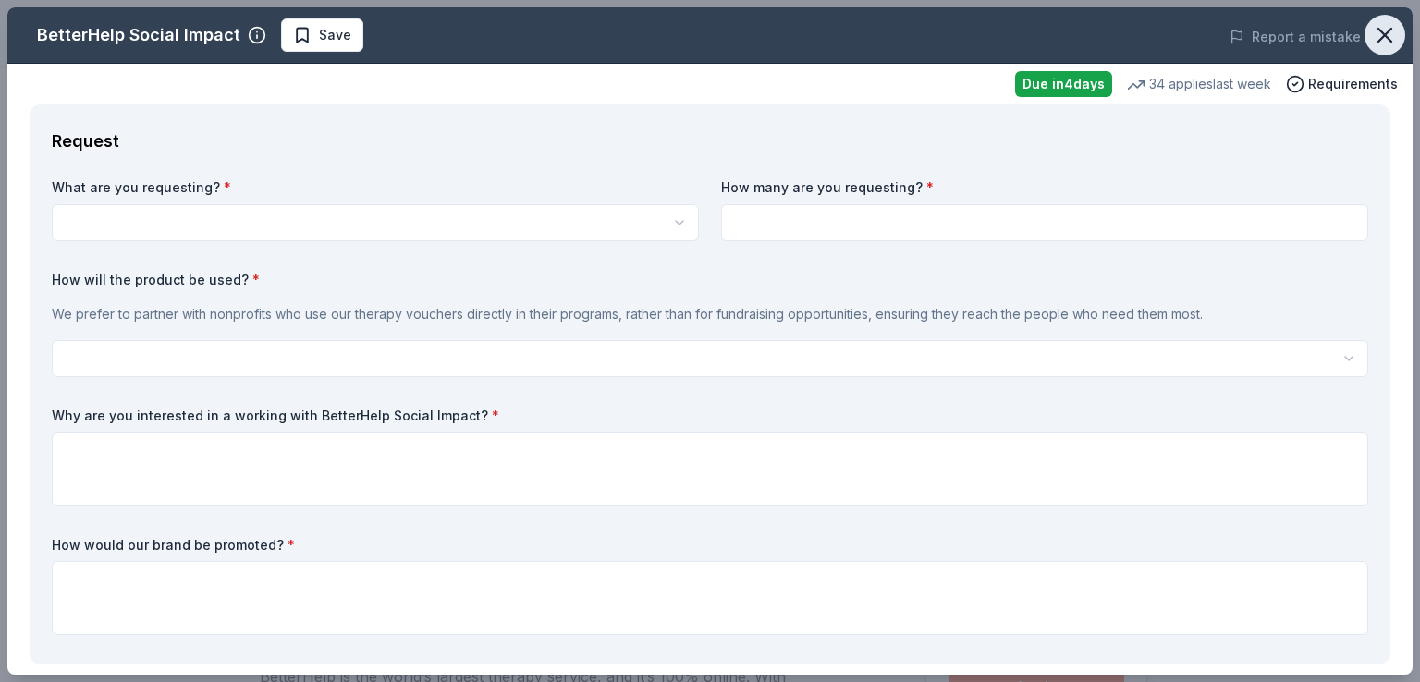
click at [1378, 37] on icon "button" at bounding box center [1384, 35] width 13 height 13
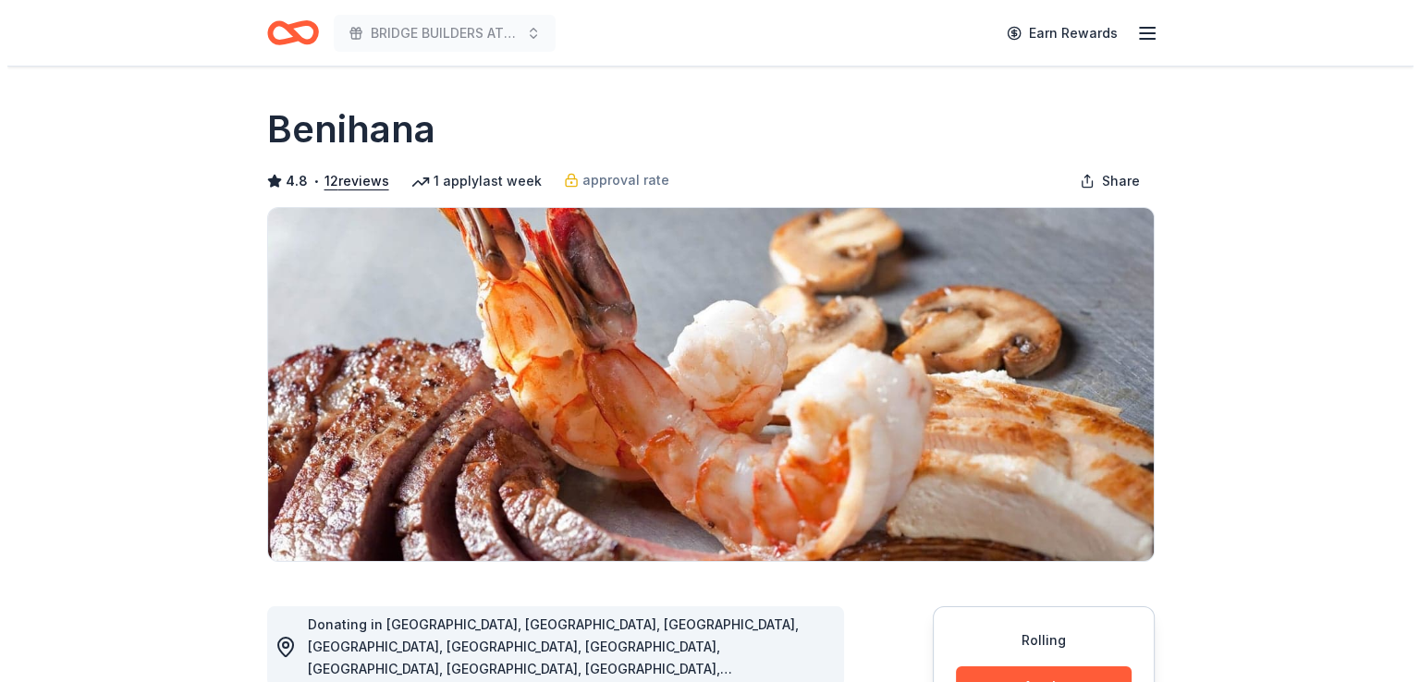
scroll to position [431, 0]
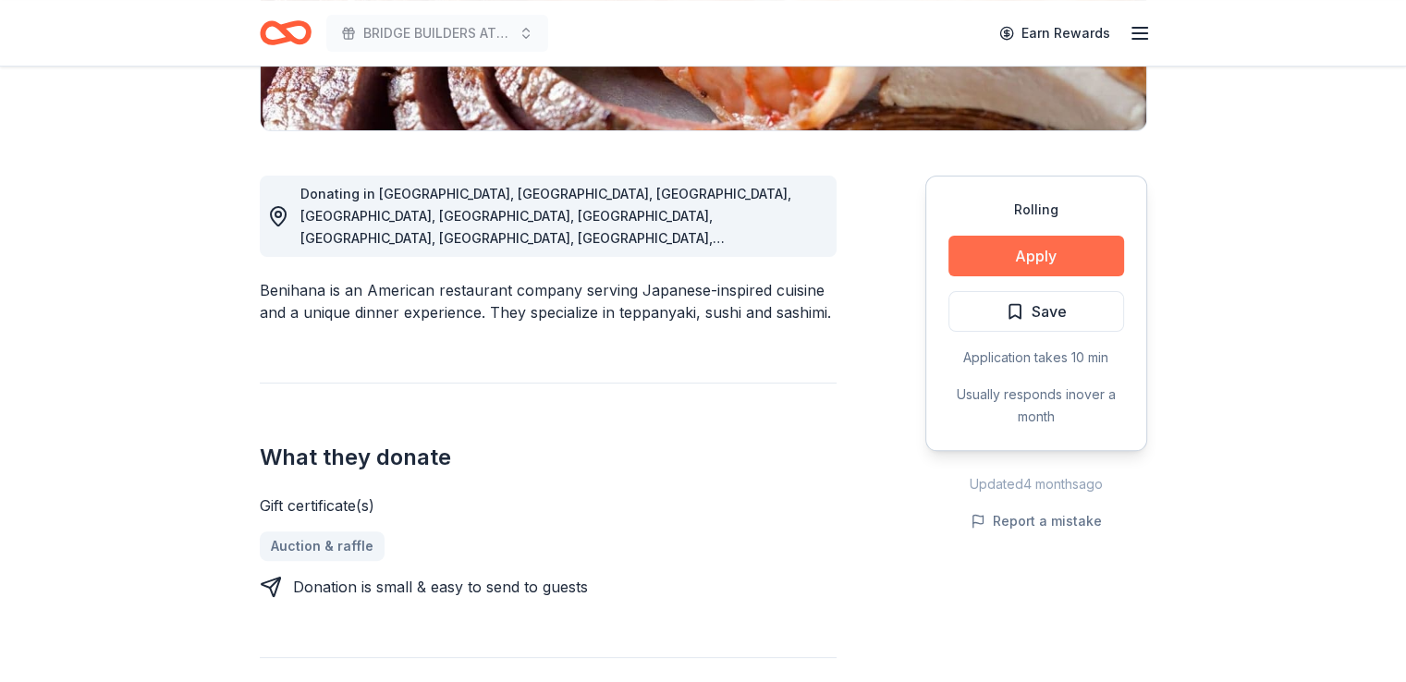
click at [1070, 240] on button "Apply" at bounding box center [1036, 256] width 176 height 41
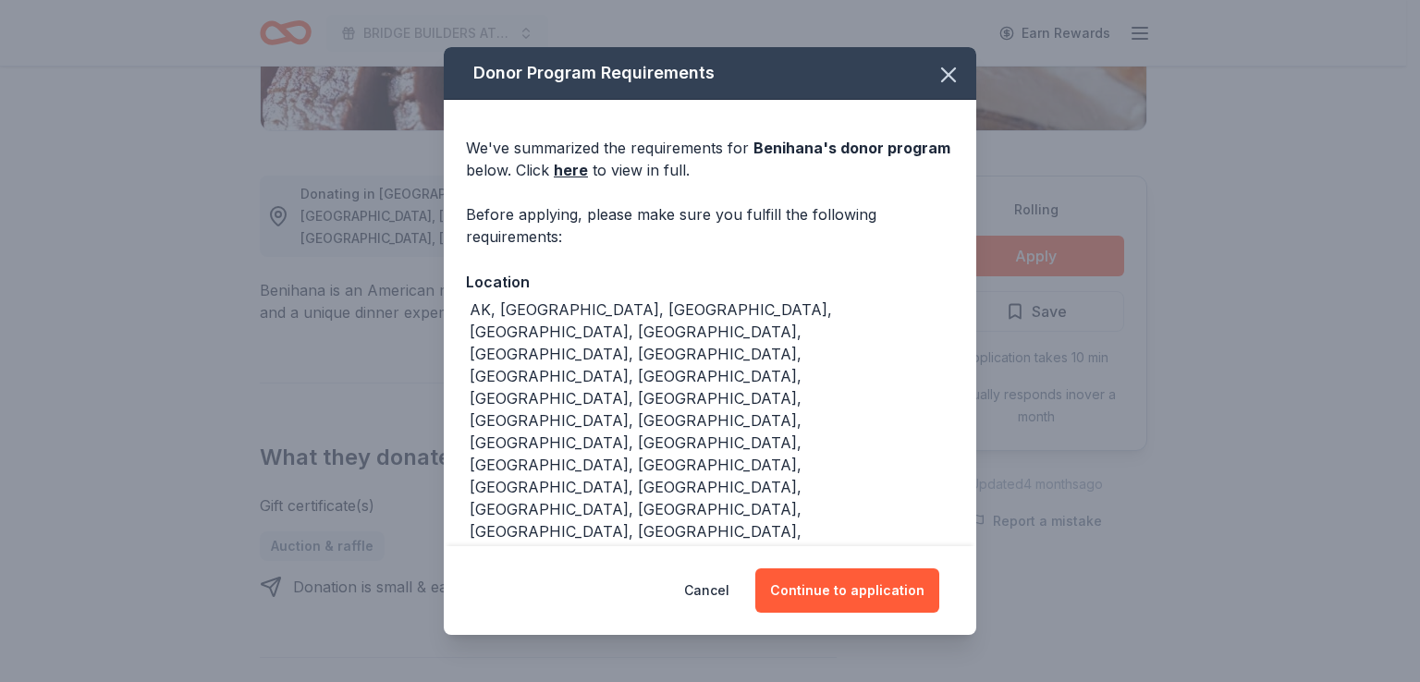
scroll to position [110, 0]
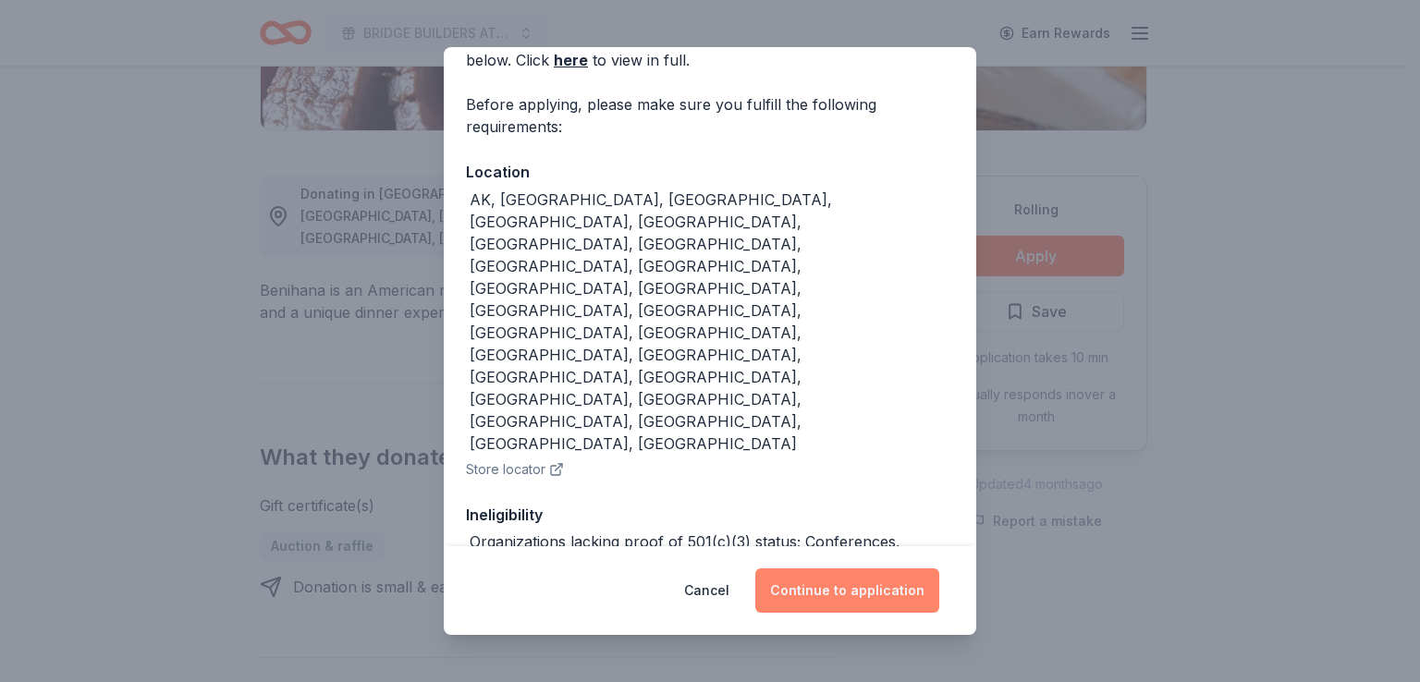
click at [830, 593] on button "Continue to application" at bounding box center [847, 590] width 184 height 44
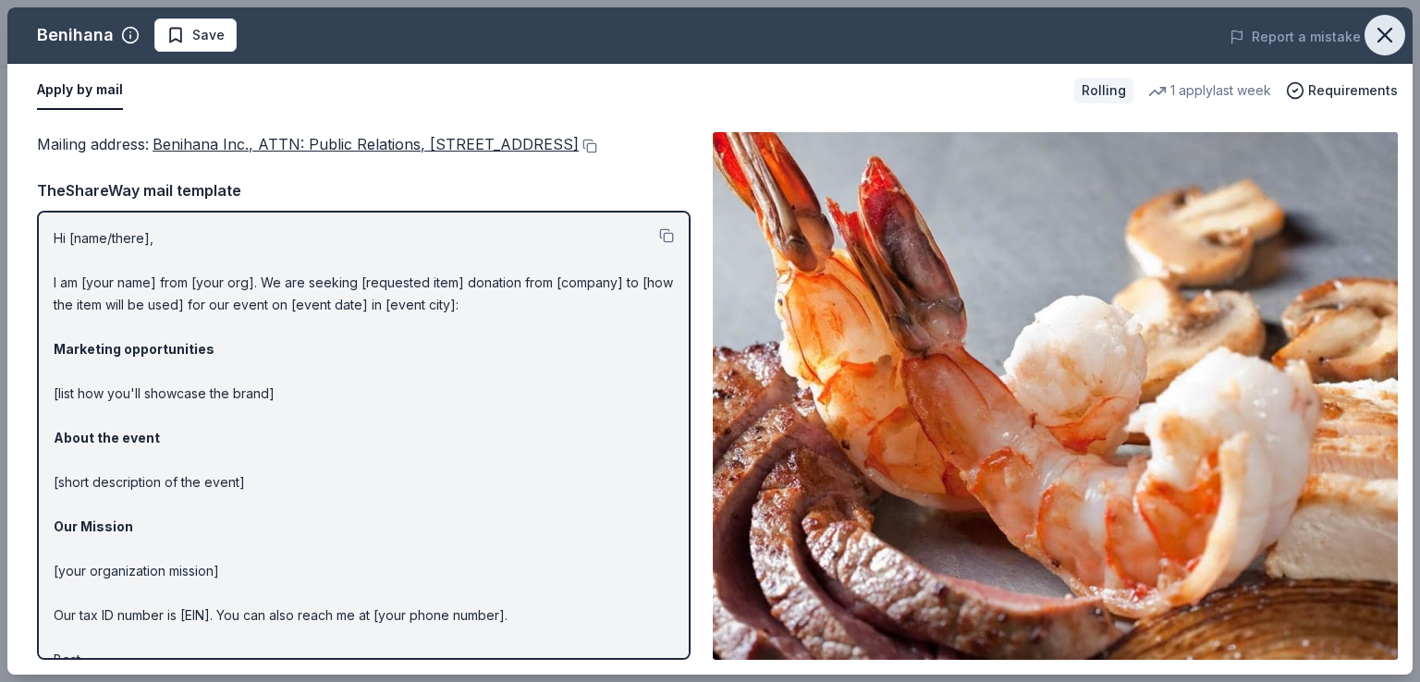
click at [1387, 41] on icon "button" at bounding box center [1385, 35] width 26 height 26
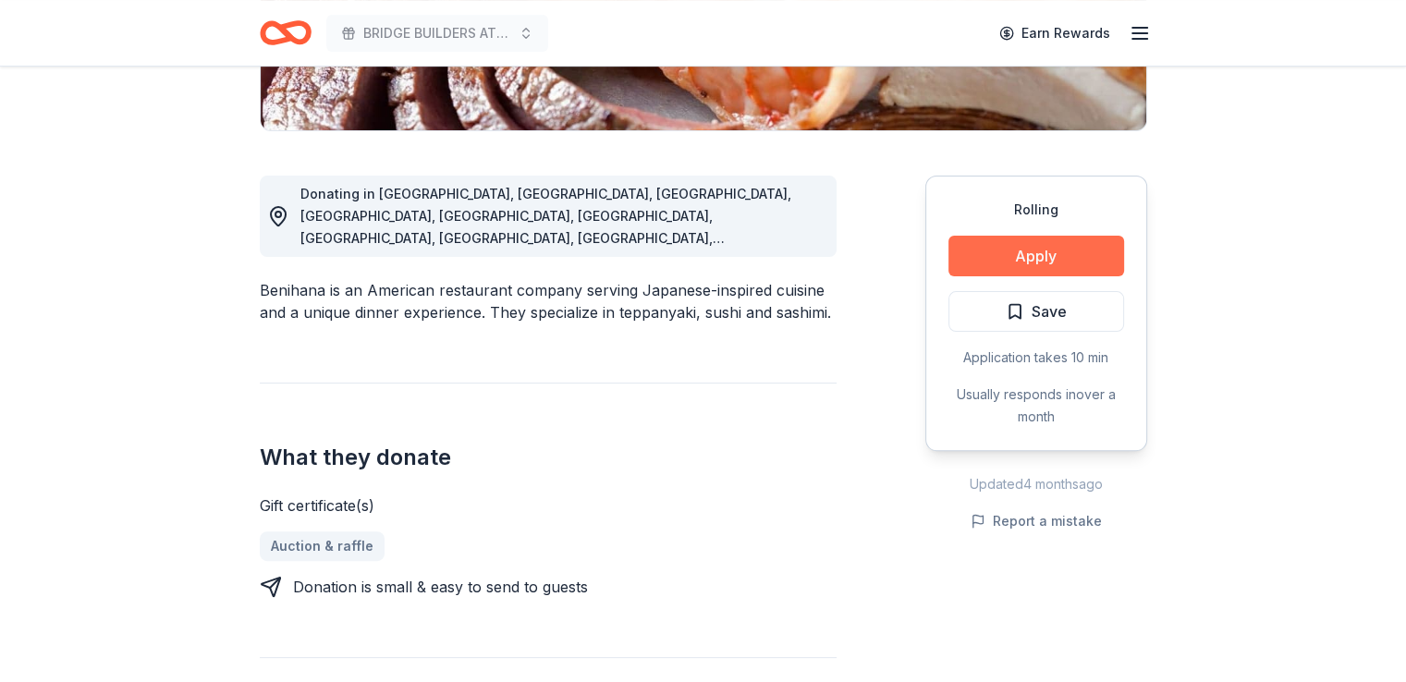
click at [983, 250] on button "Apply" at bounding box center [1036, 256] width 176 height 41
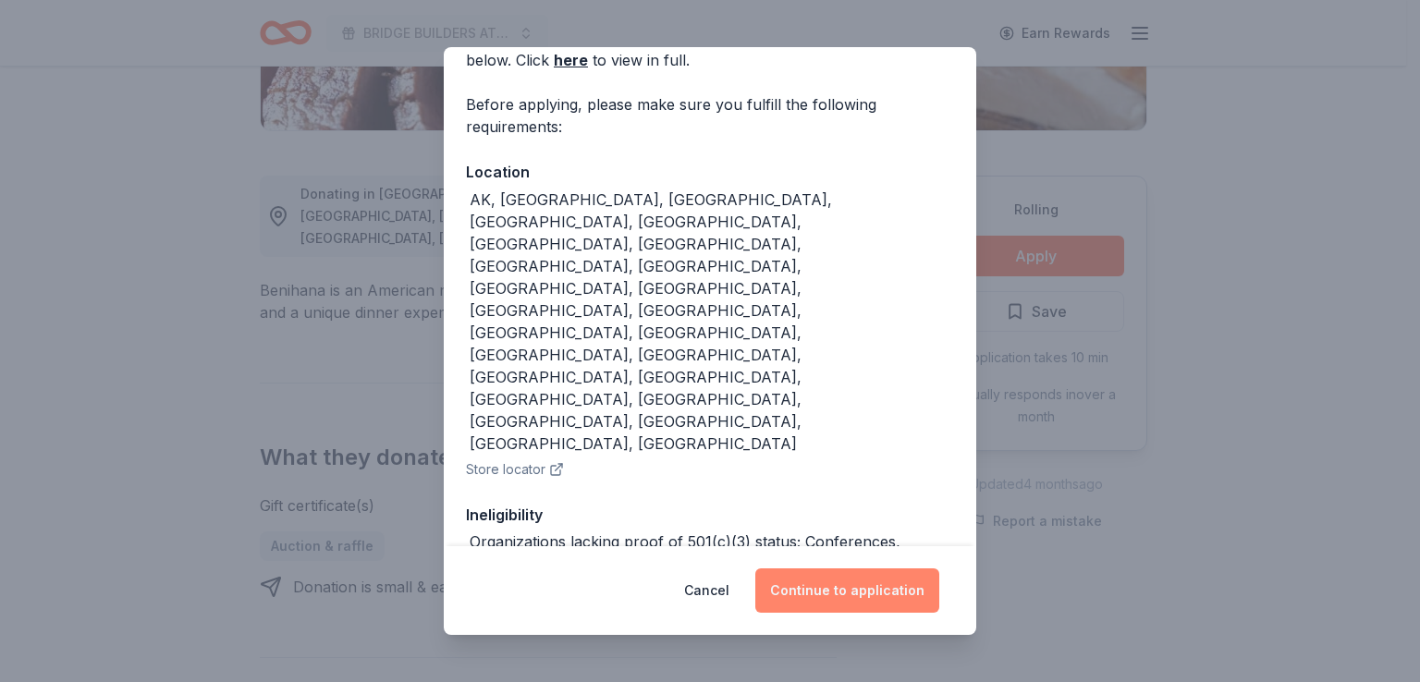
click at [836, 598] on button "Continue to application" at bounding box center [847, 590] width 184 height 44
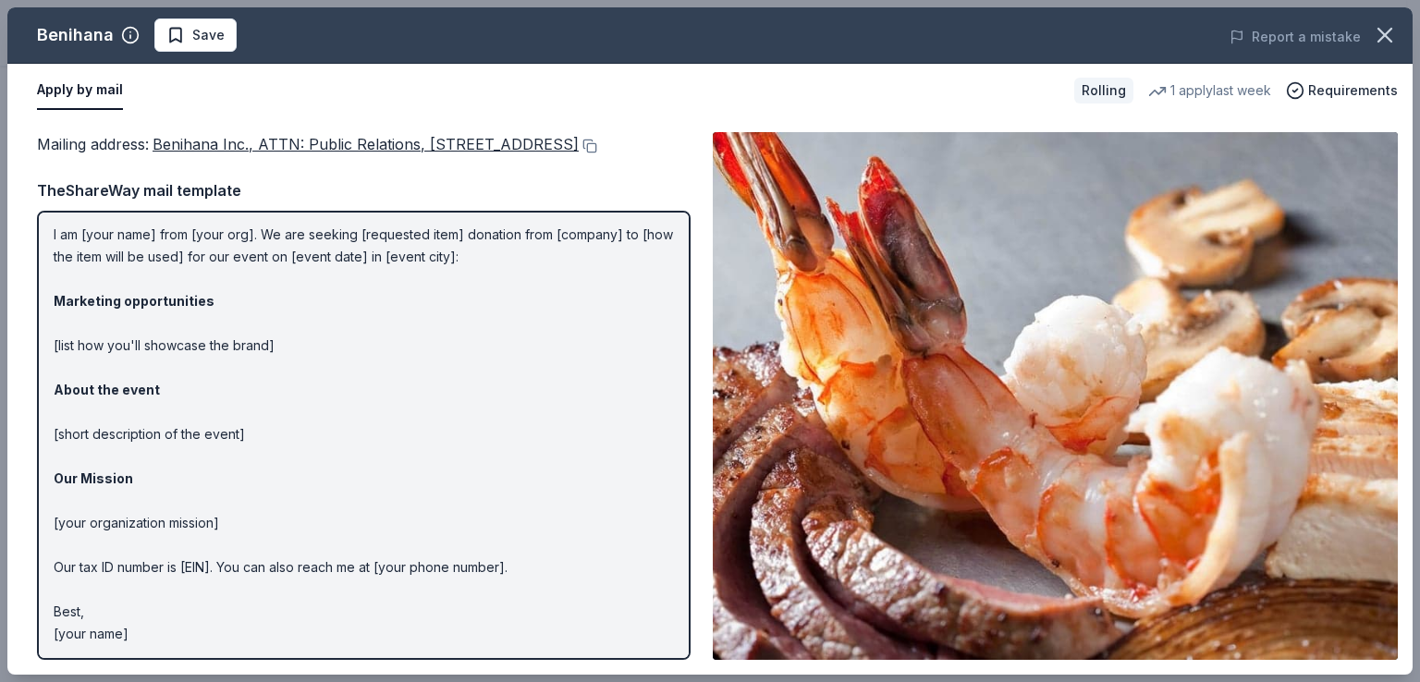
scroll to position [73, 0]
click at [114, 86] on button "Apply by mail" at bounding box center [80, 90] width 86 height 39
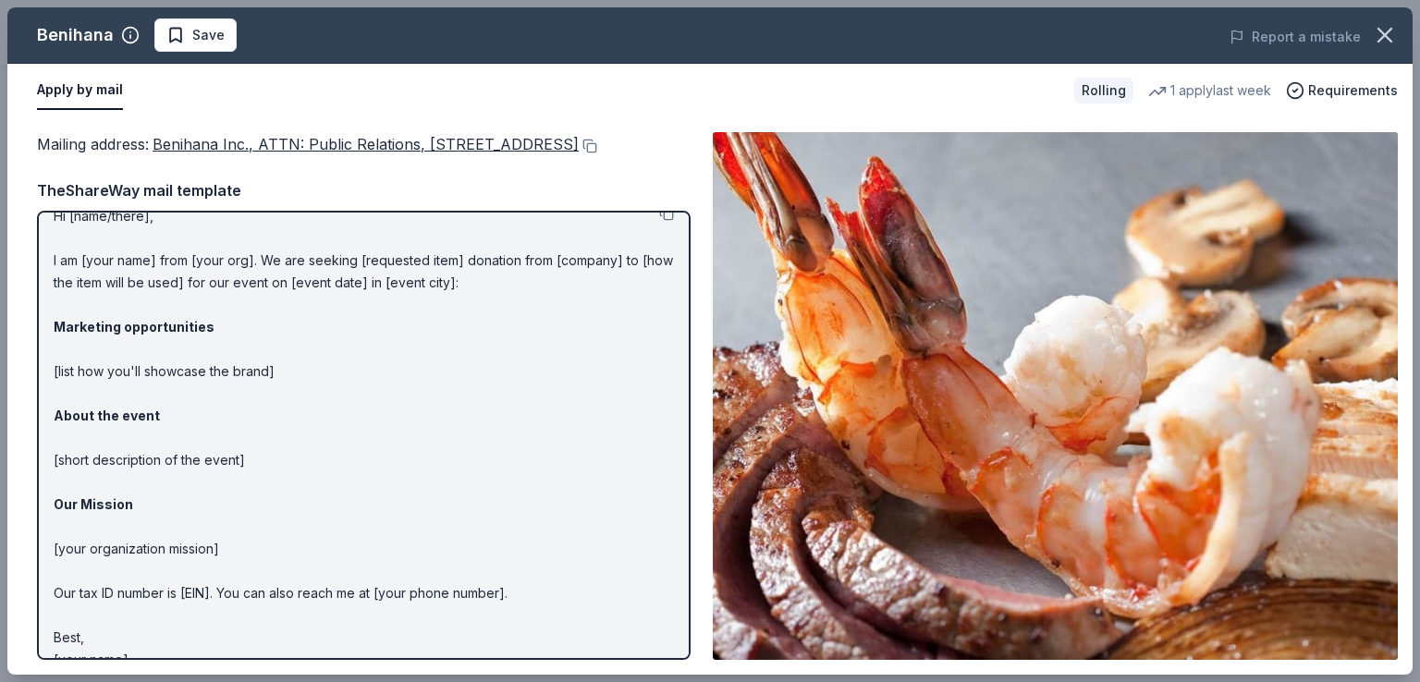
scroll to position [0, 0]
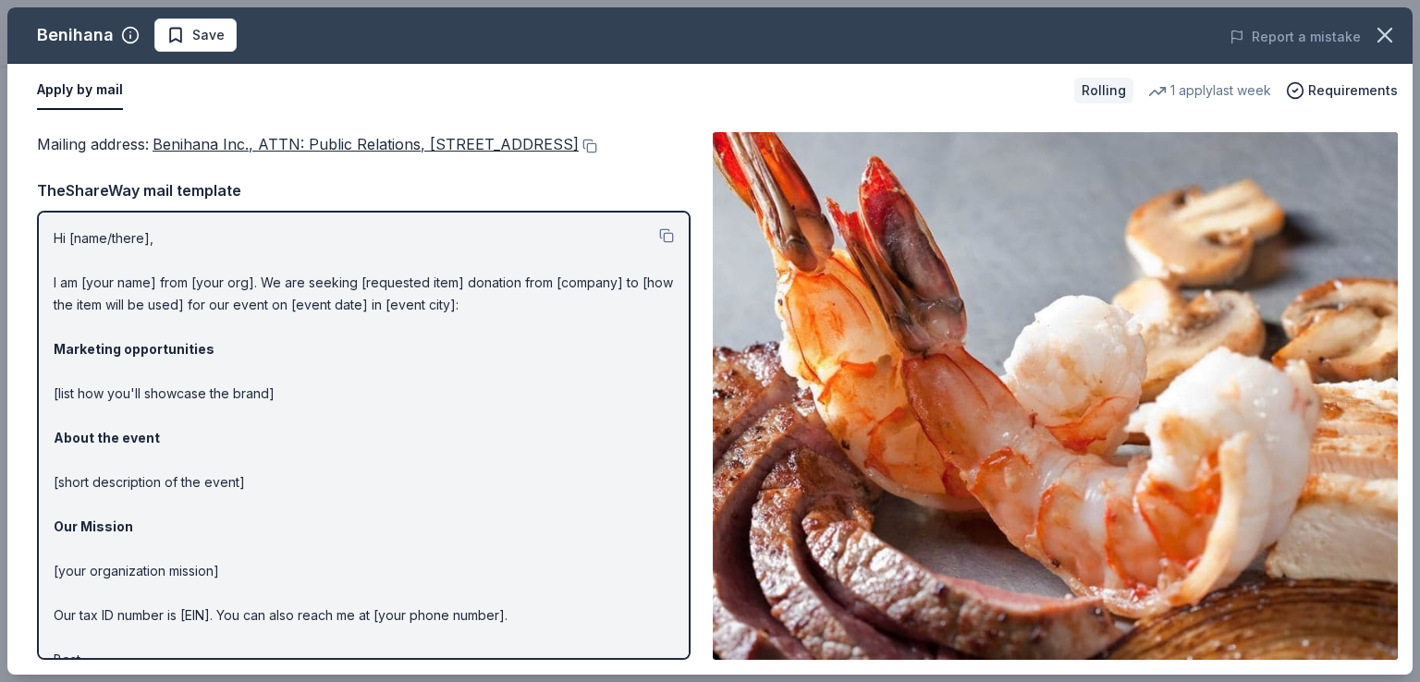
click at [88, 97] on button "Apply by mail" at bounding box center [80, 90] width 86 height 39
click at [98, 97] on button "Apply by mail" at bounding box center [80, 90] width 86 height 39
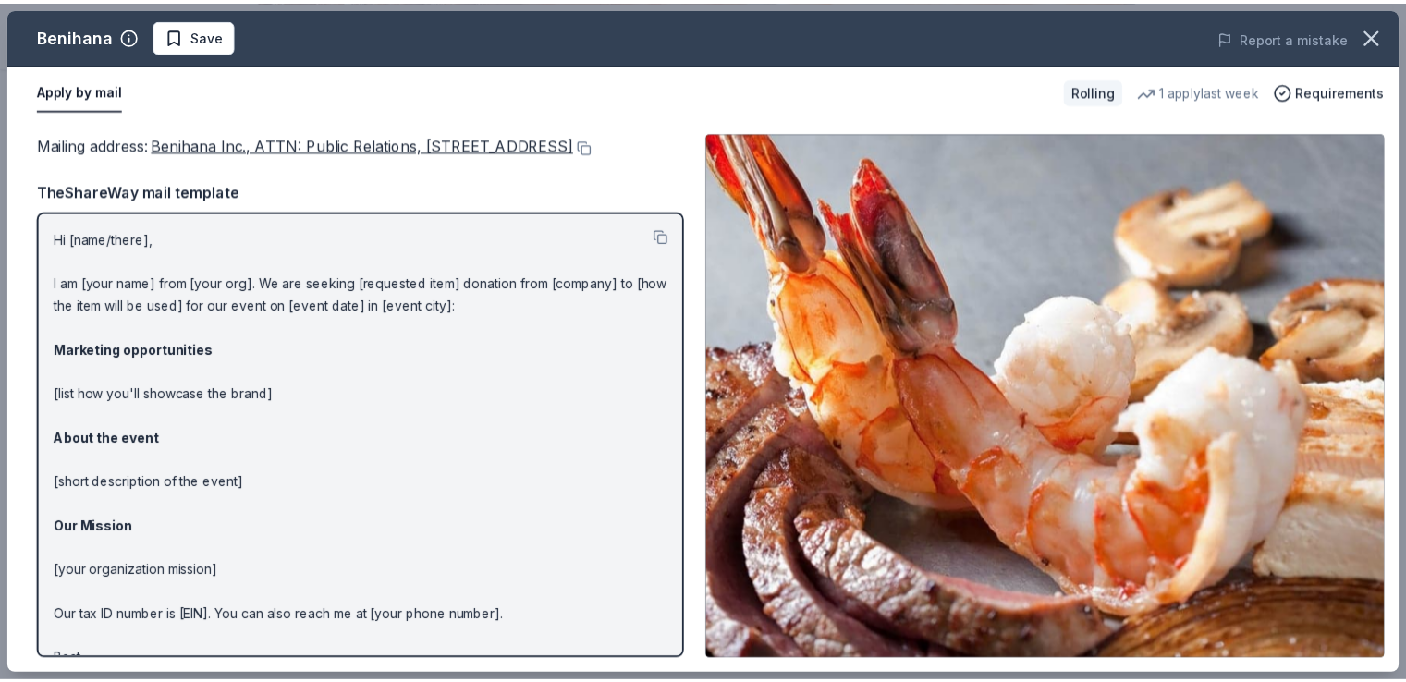
scroll to position [73, 0]
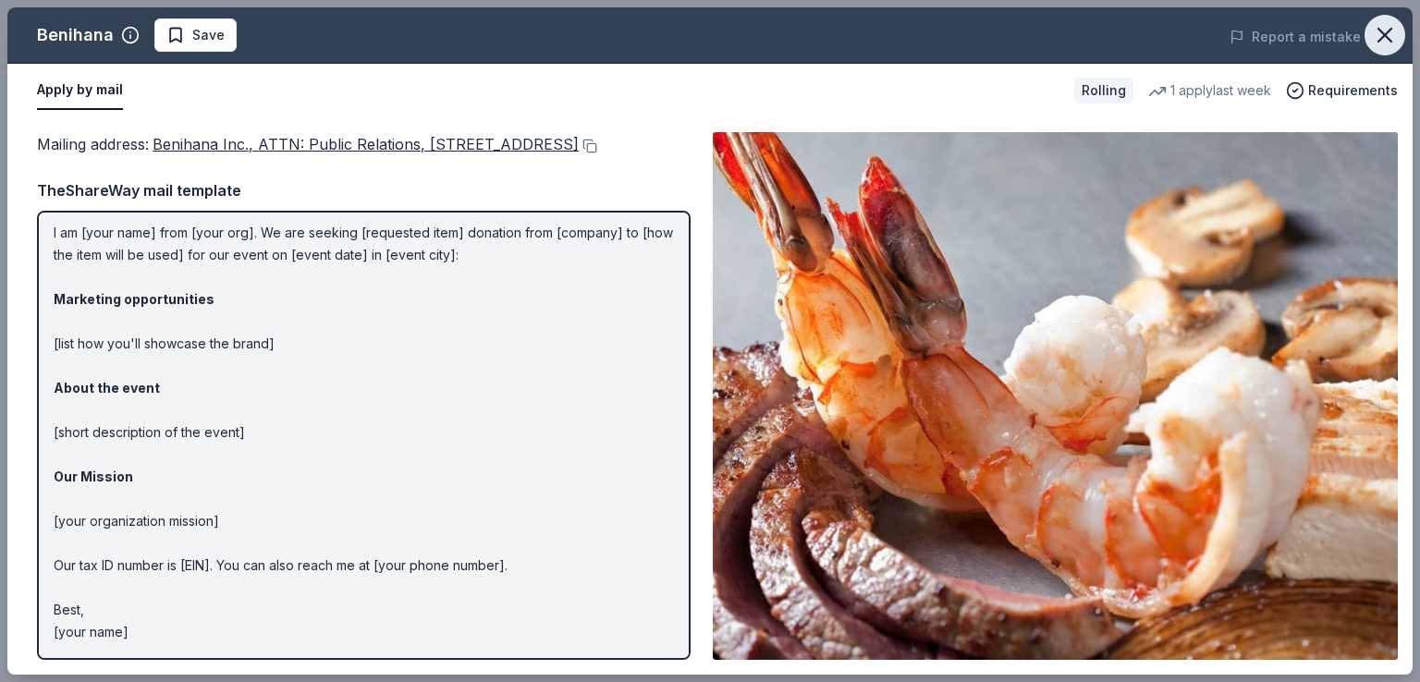
click at [1386, 25] on icon "button" at bounding box center [1385, 35] width 26 height 26
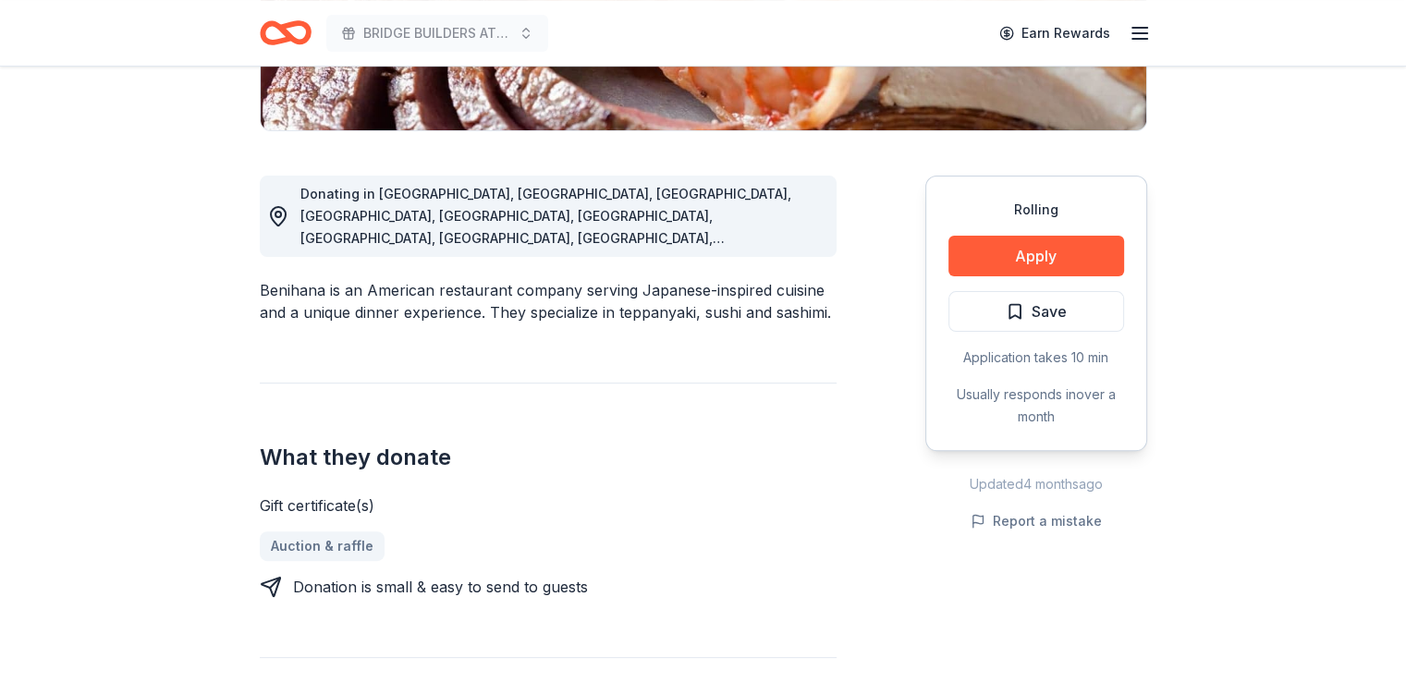
scroll to position [0, 0]
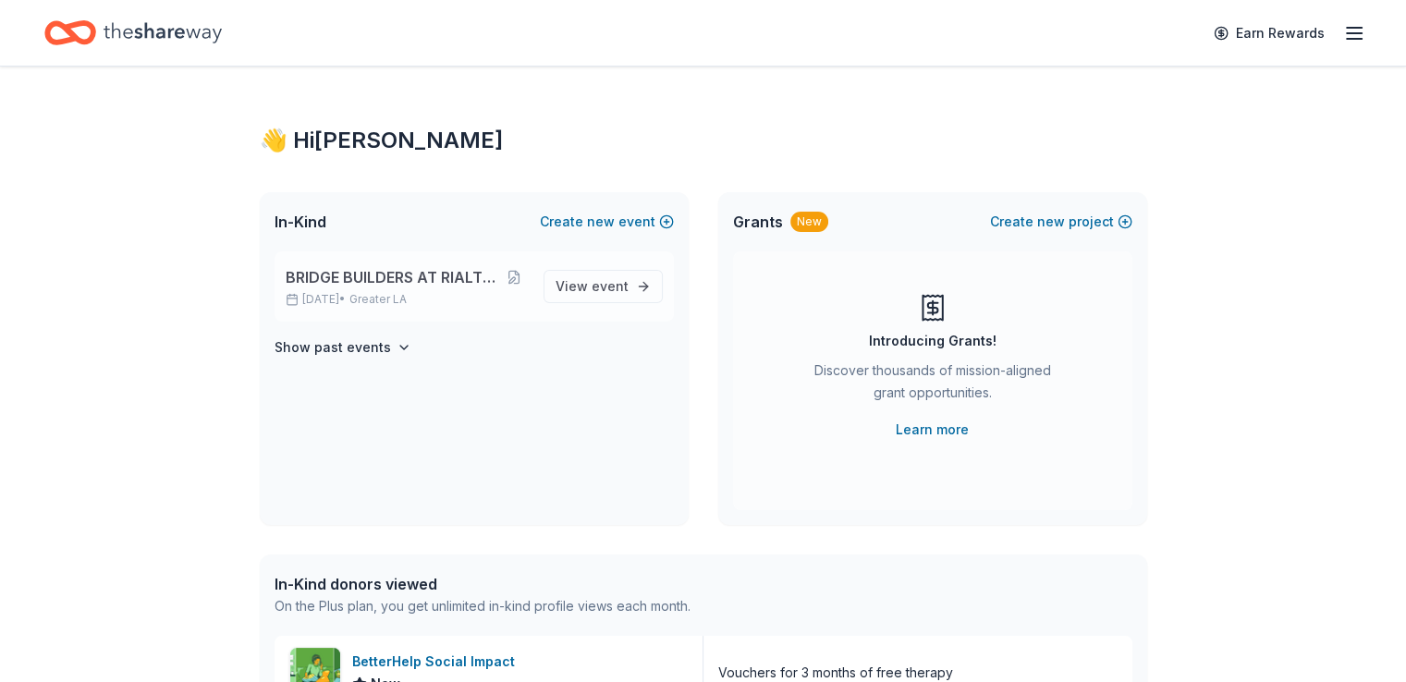
click at [426, 283] on span "BRIDGE BUILDERS AT RIALTO UNIFIED" at bounding box center [393, 277] width 214 height 22
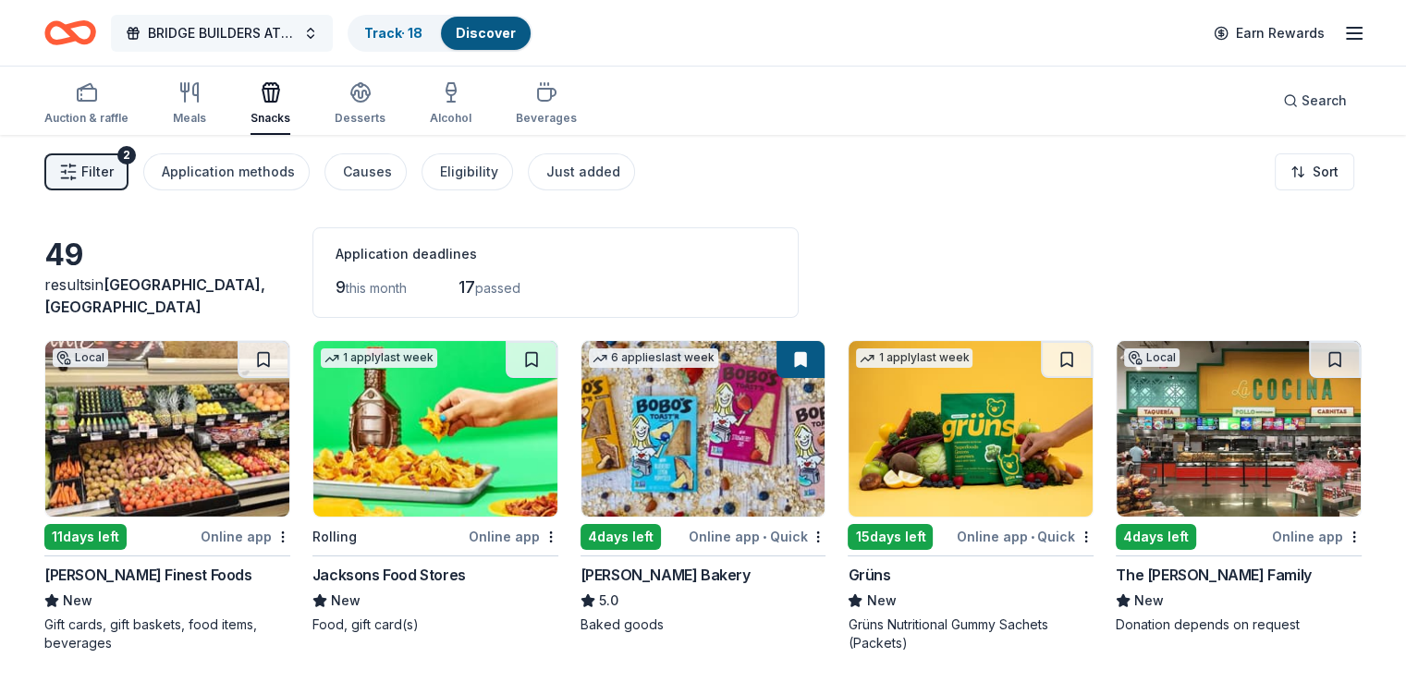
click at [217, 32] on span "BRIDGE BUILDERS AT RIALTO UNIFIED" at bounding box center [222, 33] width 148 height 22
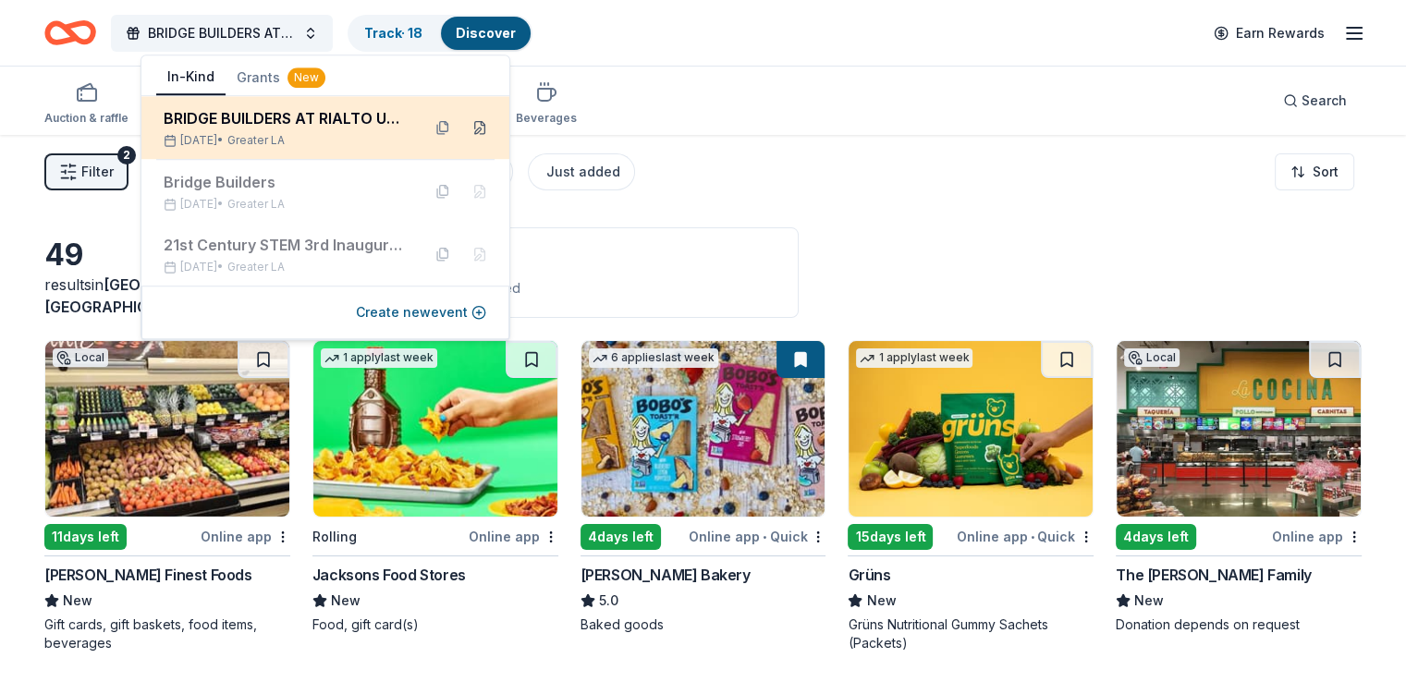
click at [487, 119] on button at bounding box center [480, 128] width 30 height 30
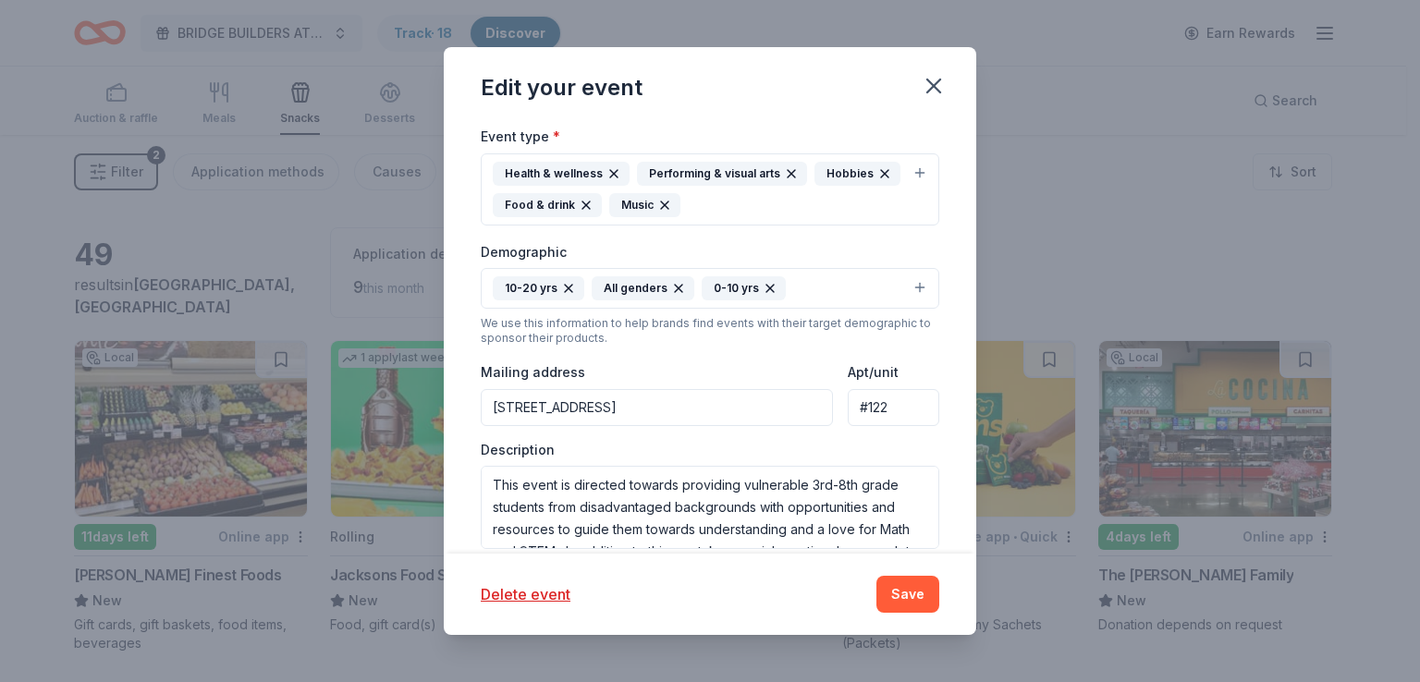
scroll to position [431, 0]
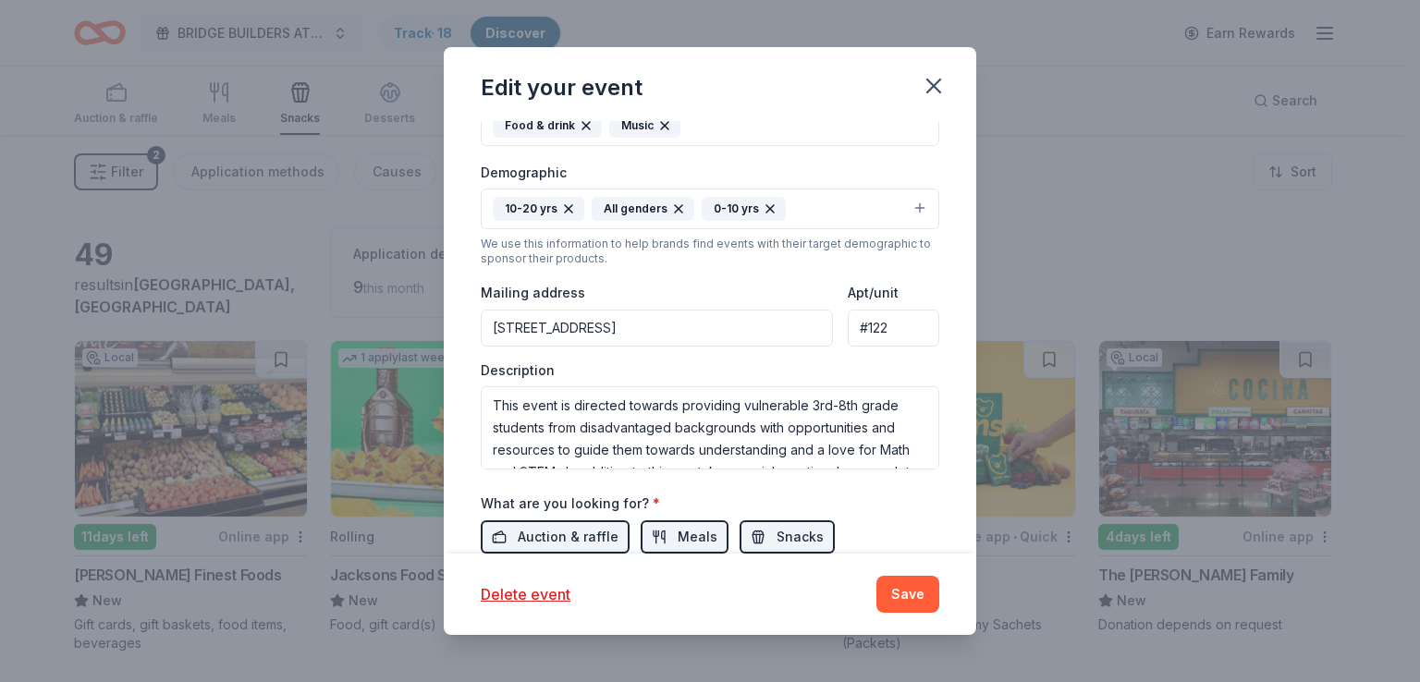
click at [963, 380] on div "Update donors you've applied to Let donors know of any updates you've made sinc…" at bounding box center [710, 337] width 532 height 432
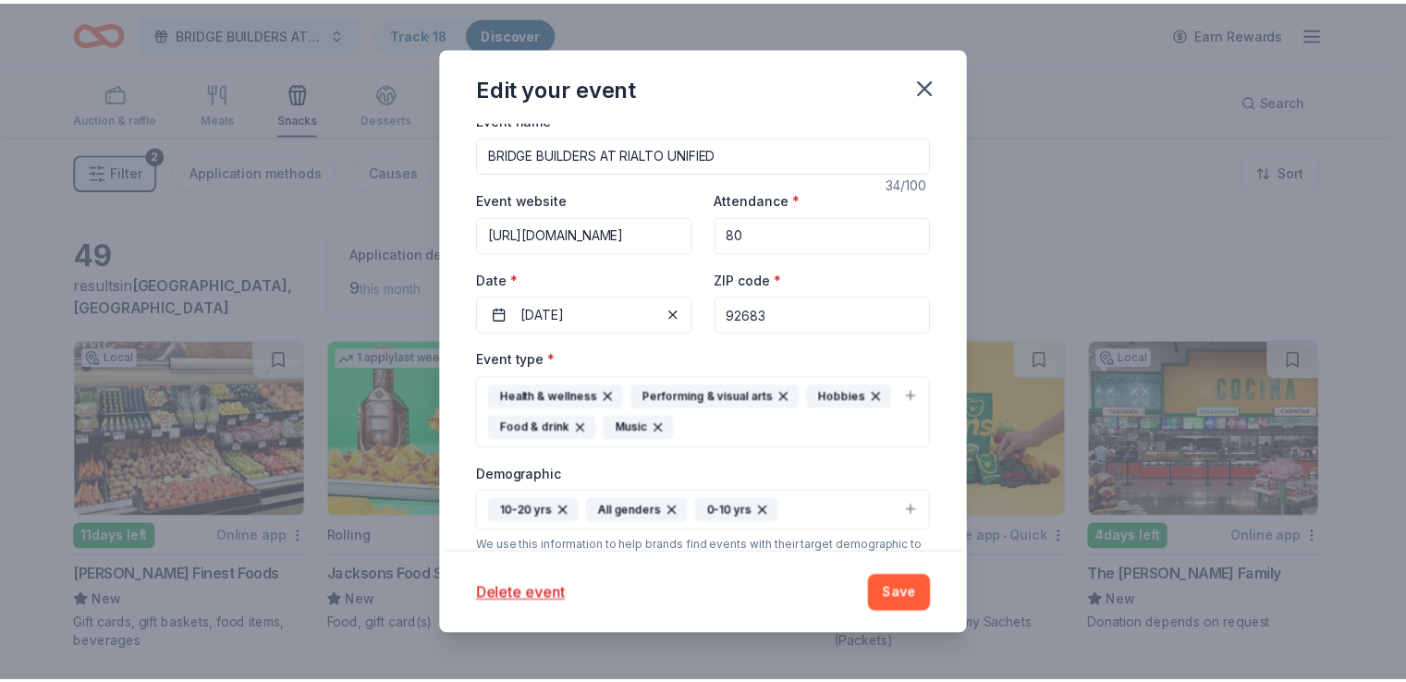
scroll to position [127, 0]
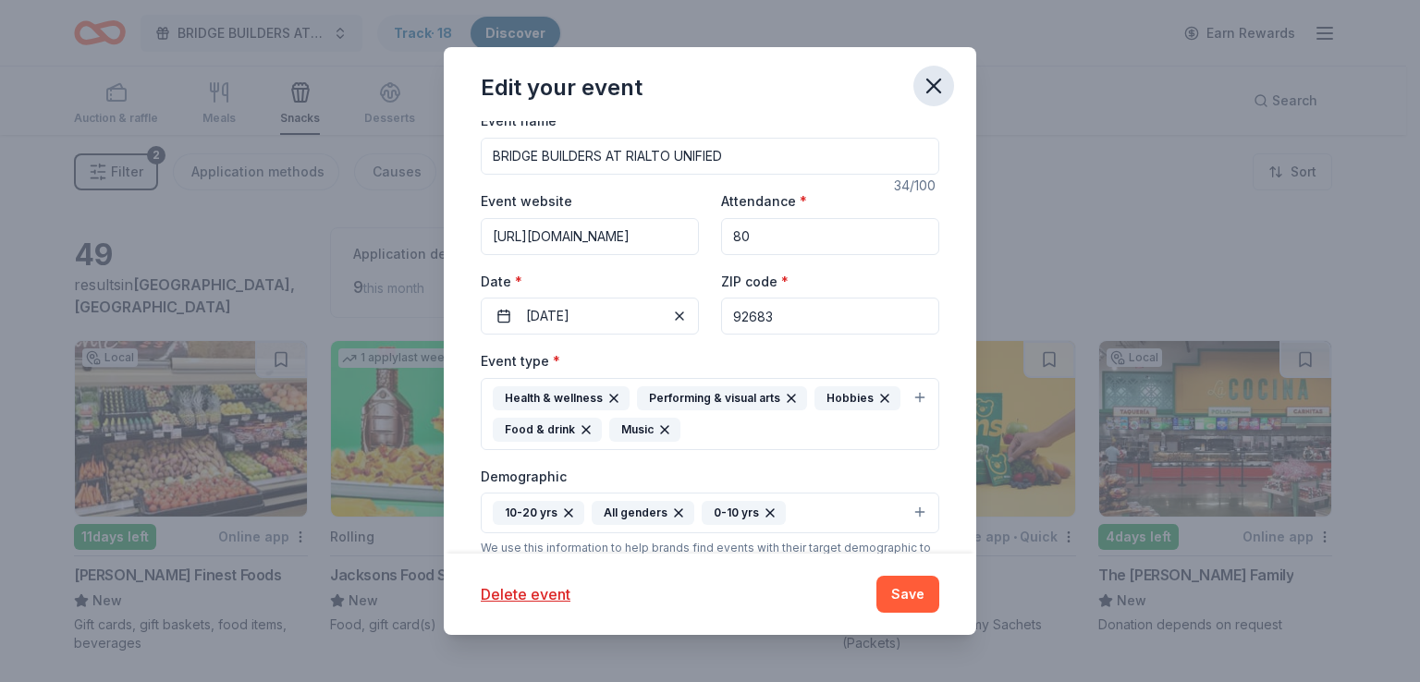
click at [932, 90] on icon "button" at bounding box center [934, 86] width 26 height 26
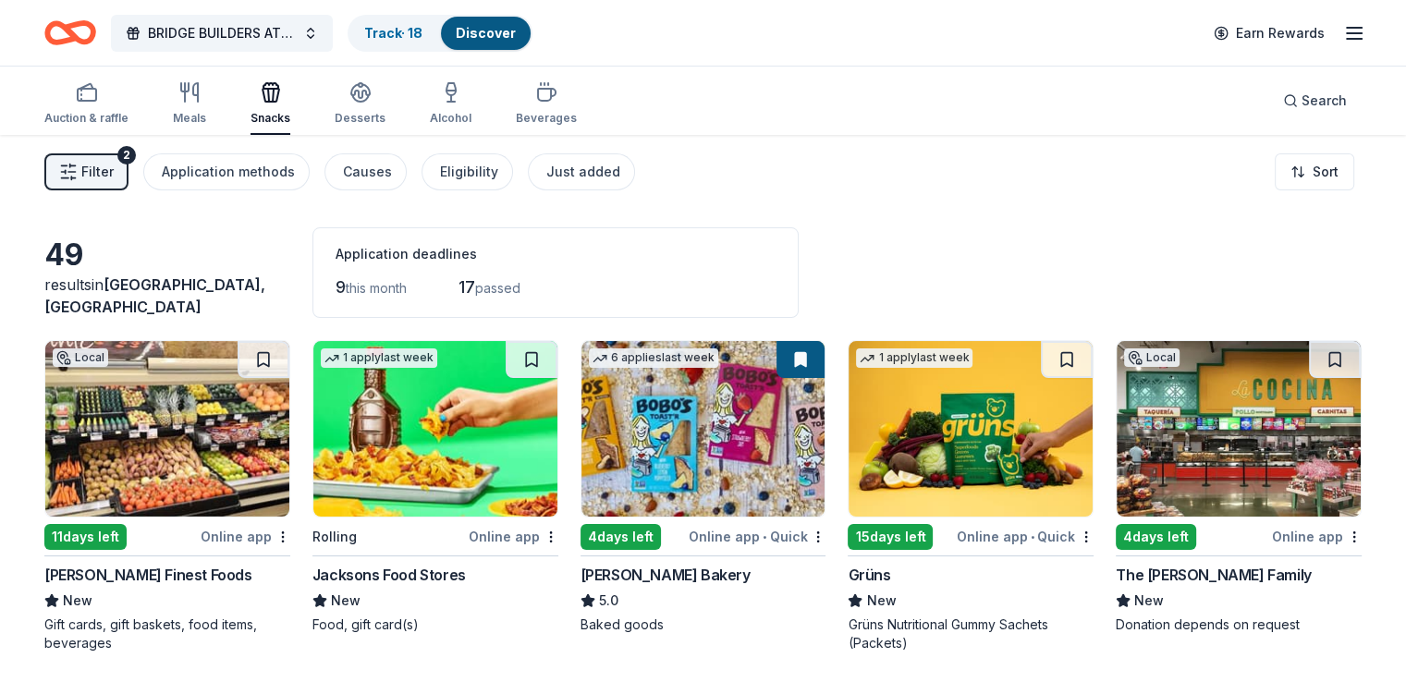
click at [446, 434] on img at bounding box center [435, 429] width 244 height 176
